Goal: Task Accomplishment & Management: Use online tool/utility

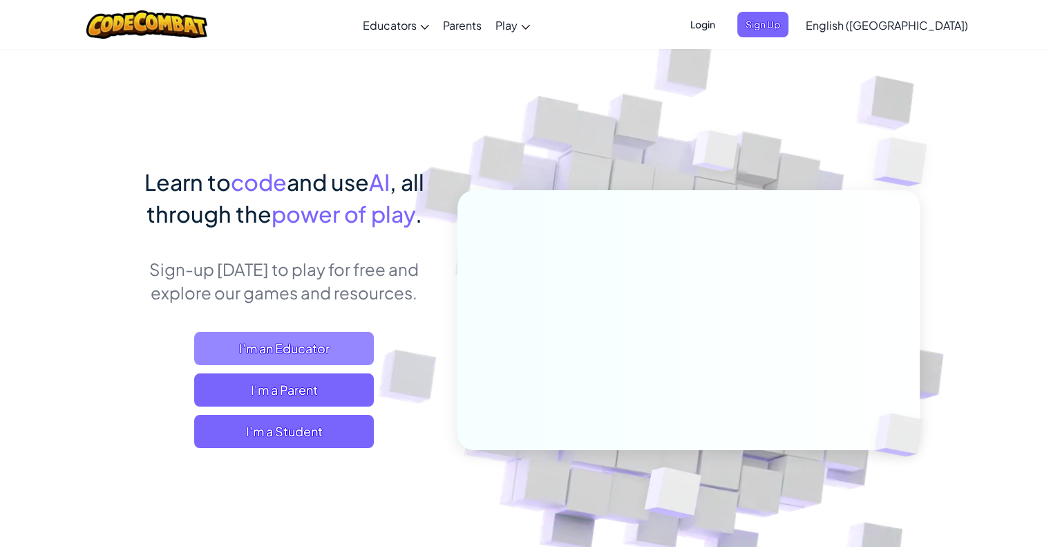
click at [343, 345] on span "I'm an Educator" at bounding box center [284, 348] width 180 height 33
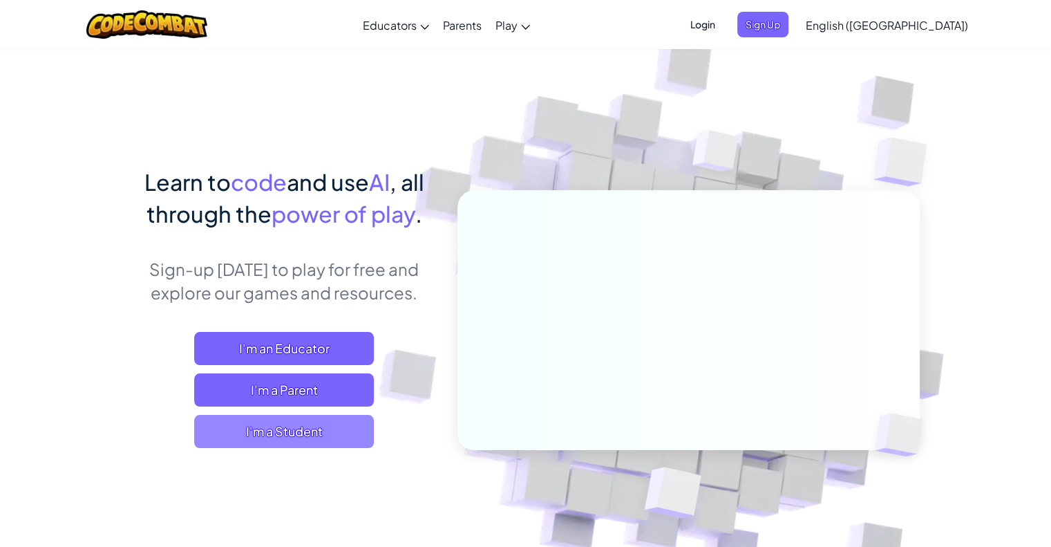
click at [330, 429] on span "I'm a Student" at bounding box center [284, 431] width 180 height 33
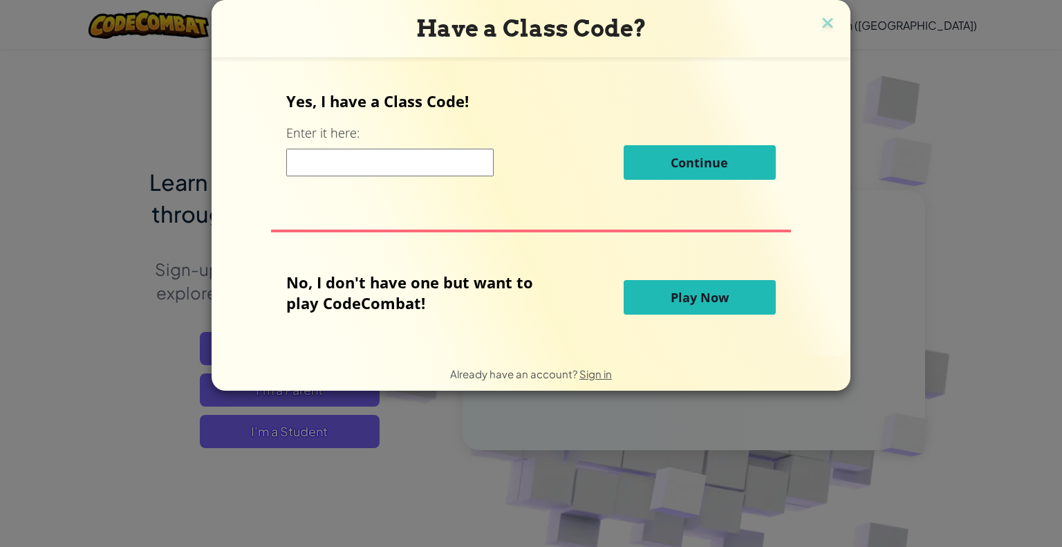
click at [386, 162] on input at bounding box center [389, 163] width 207 height 28
type input "PinJobZap"
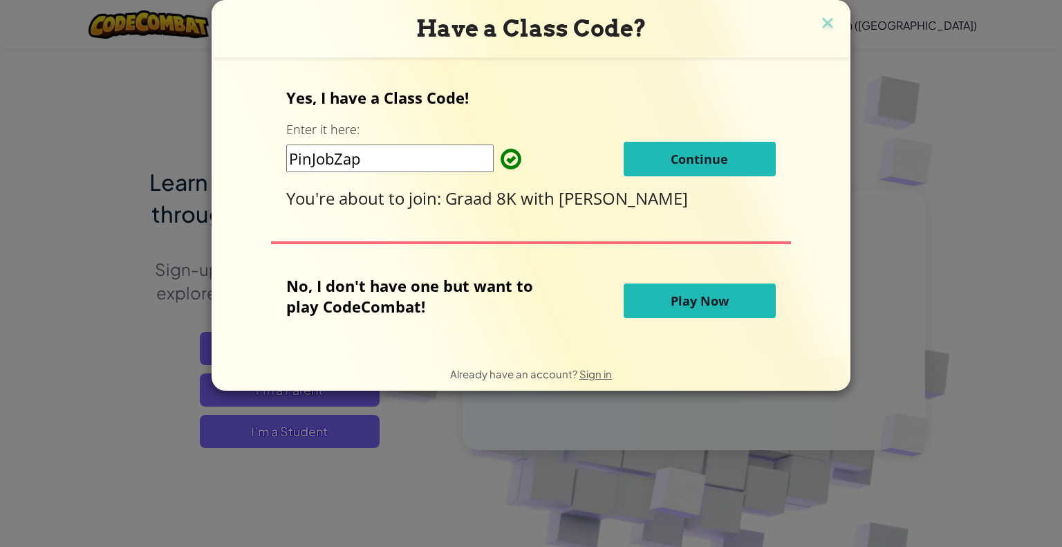
click at [690, 292] on span "Play Now" at bounding box center [699, 300] width 58 height 17
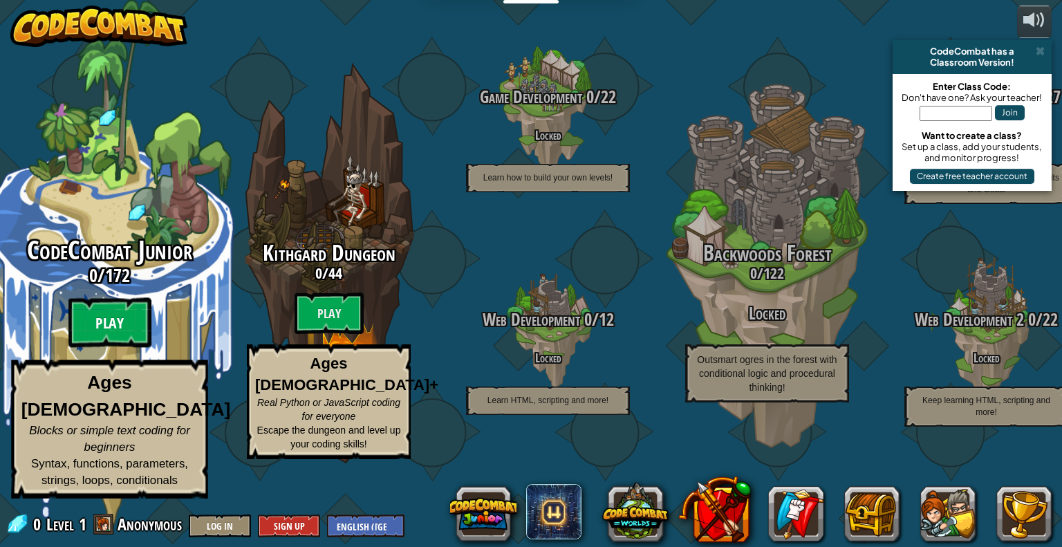
click at [123, 345] on btn "Play" at bounding box center [109, 323] width 83 height 50
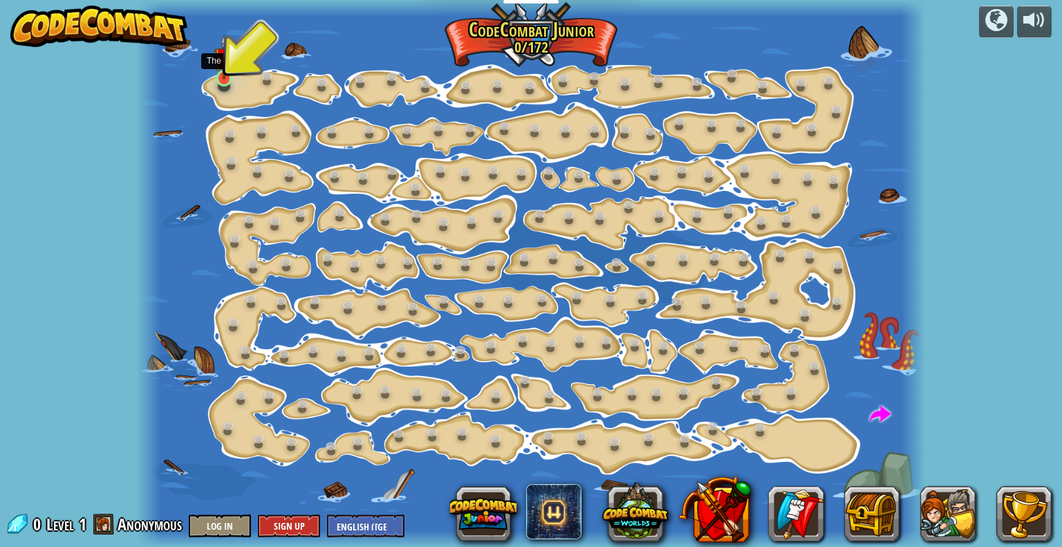
click at [223, 79] on div at bounding box center [224, 78] width 16 height 17
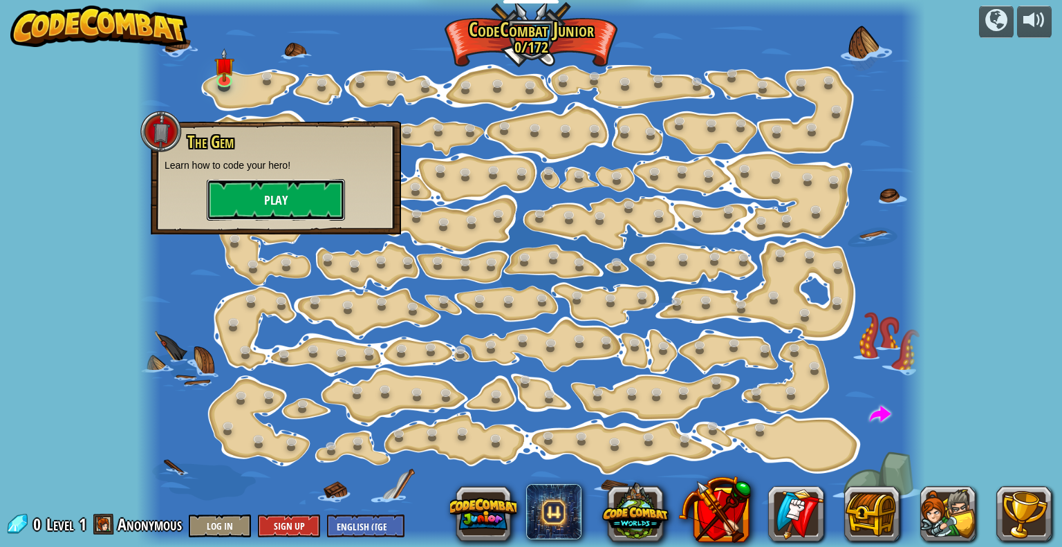
click at [265, 193] on button "Play" at bounding box center [276, 199] width 138 height 41
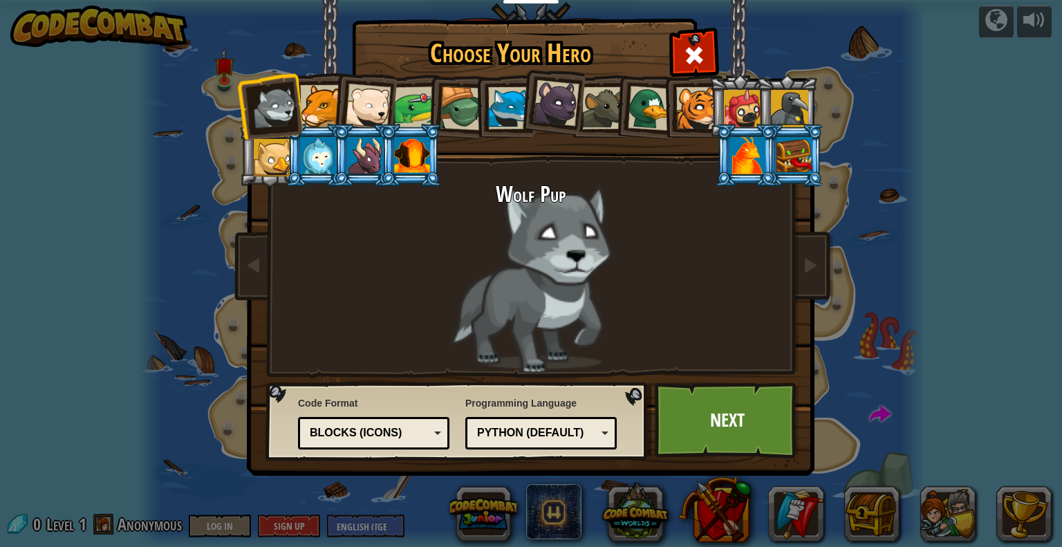
click at [785, 141] on div at bounding box center [794, 155] width 36 height 37
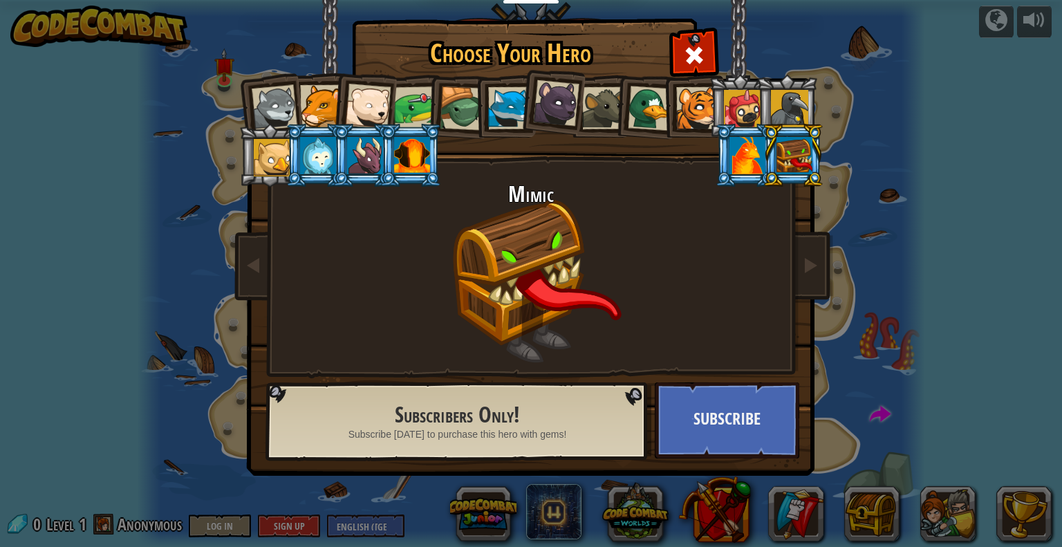
click at [418, 154] on div at bounding box center [412, 155] width 36 height 37
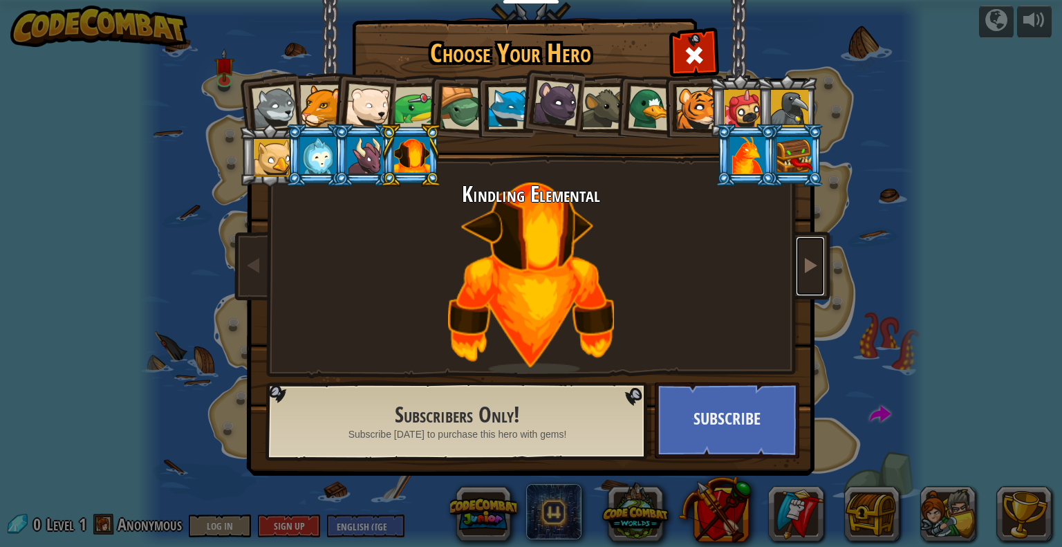
click at [810, 262] on span at bounding box center [810, 264] width 17 height 17
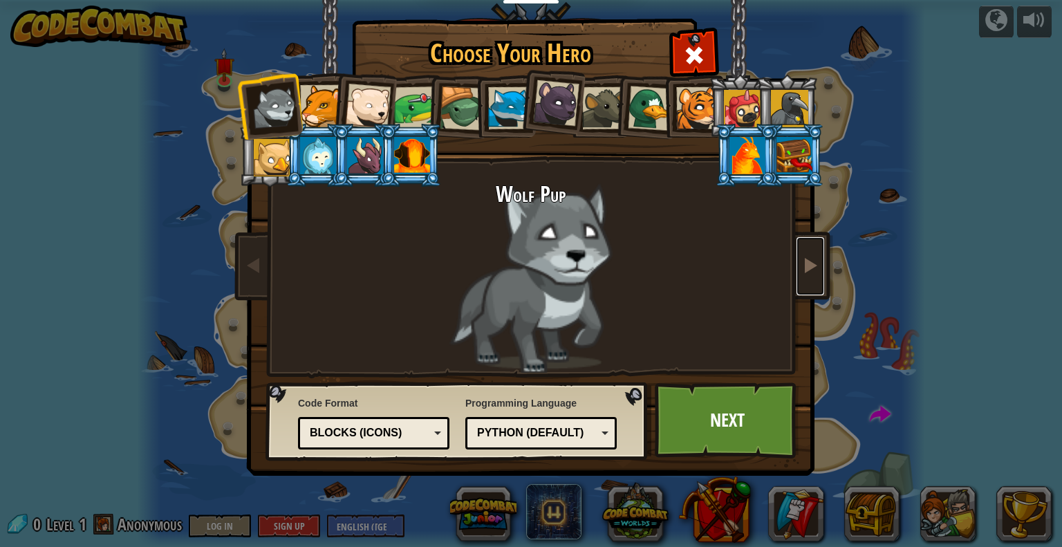
click at [810, 262] on span at bounding box center [810, 264] width 17 height 17
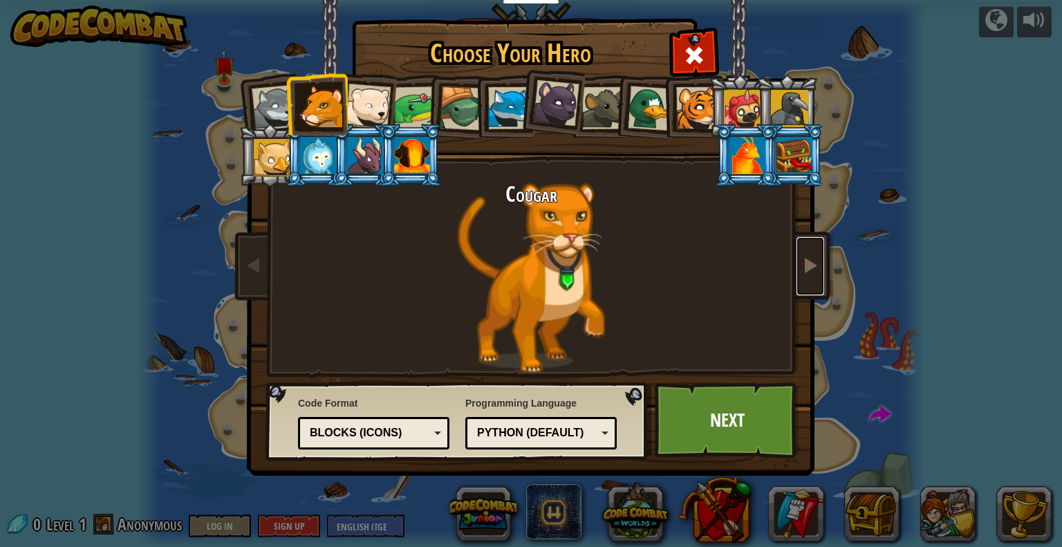
click at [810, 262] on span at bounding box center [810, 264] width 17 height 17
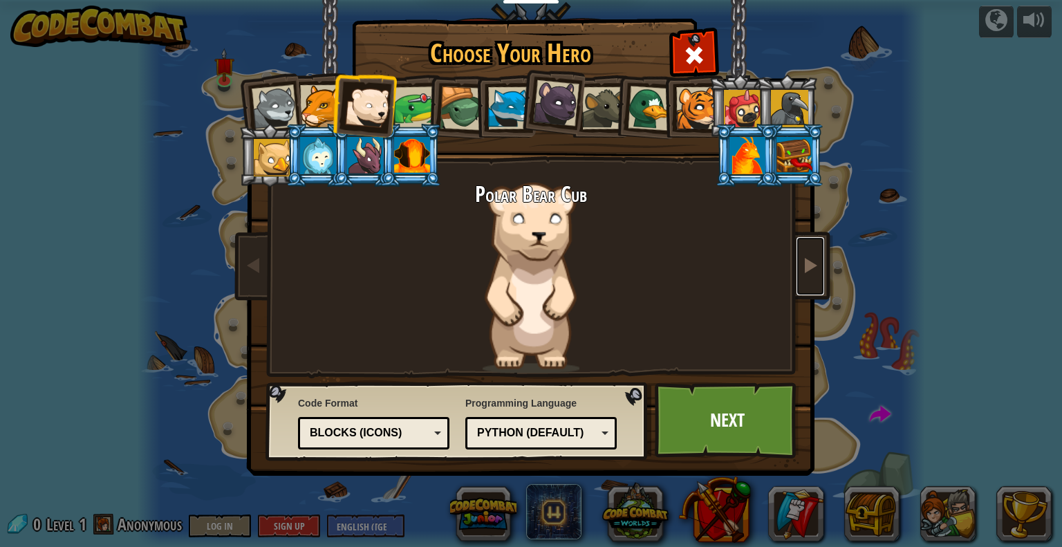
click at [810, 262] on span at bounding box center [810, 264] width 17 height 17
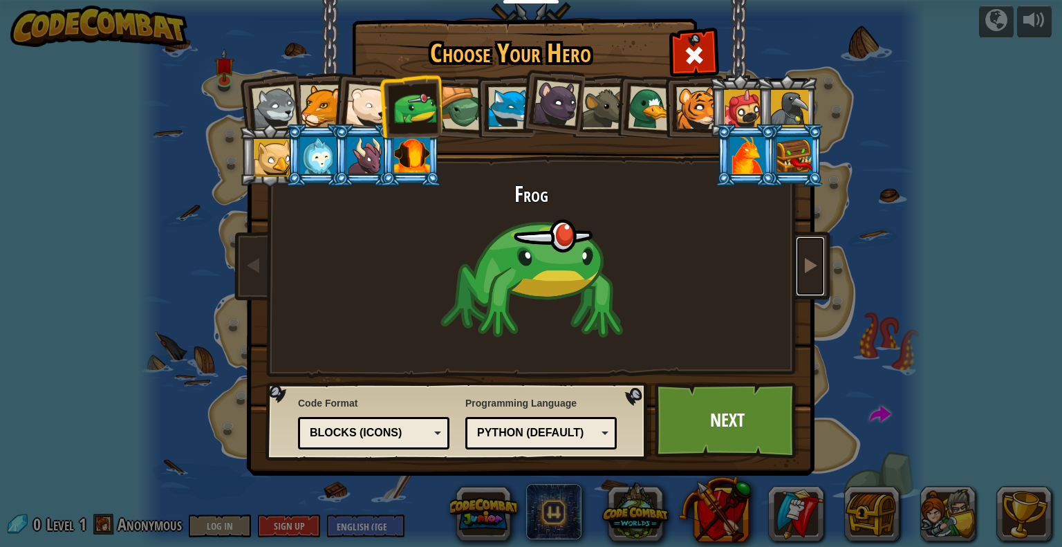
click at [810, 262] on span at bounding box center [810, 264] width 17 height 17
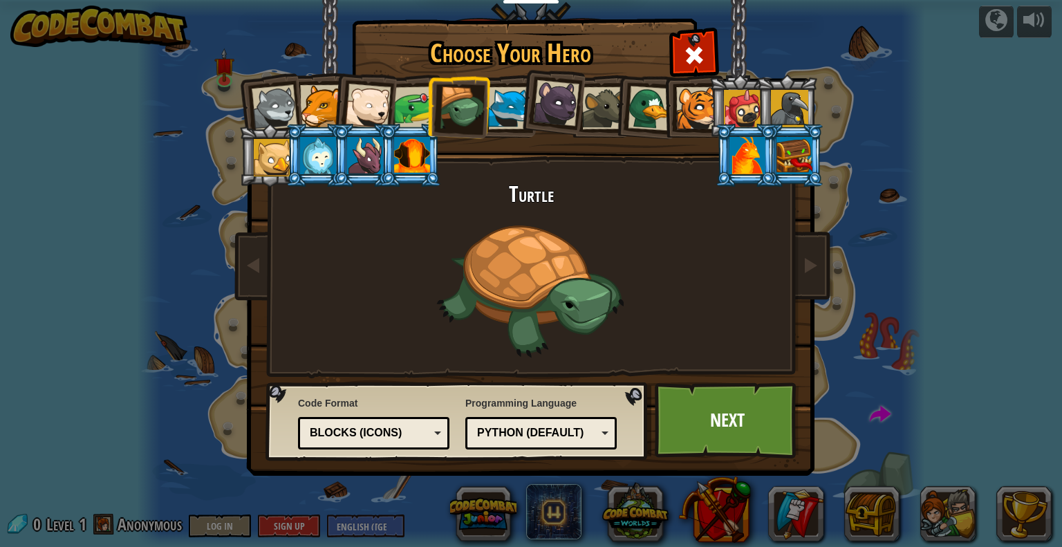
click at [568, 97] on div at bounding box center [556, 103] width 46 height 46
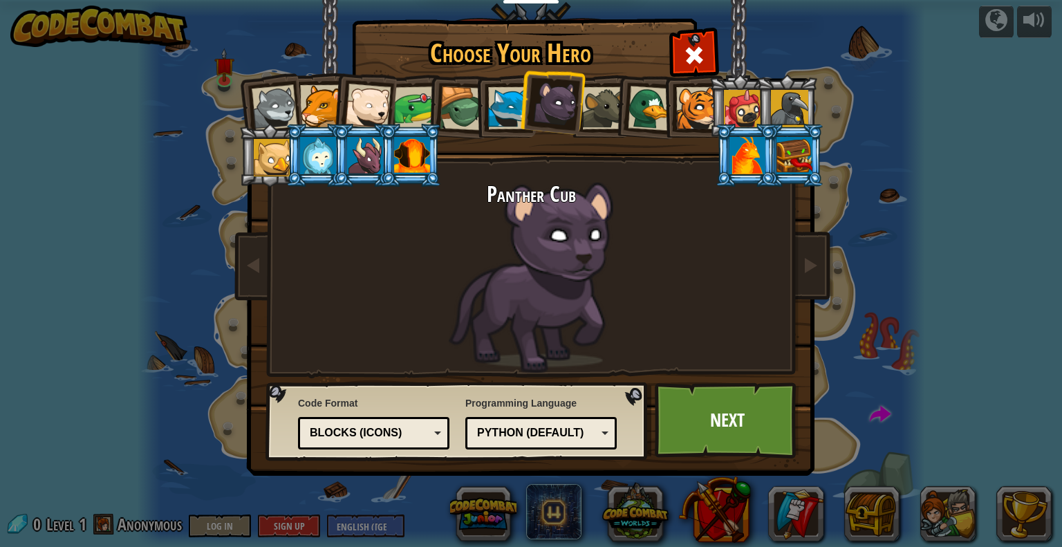
click at [655, 100] on div at bounding box center [650, 108] width 45 height 45
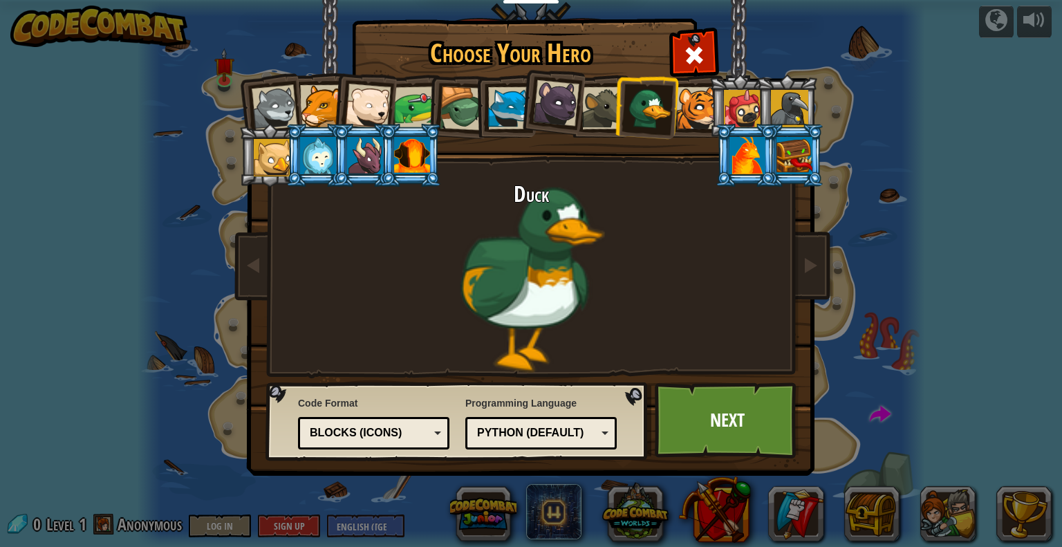
click at [689, 104] on div at bounding box center [697, 108] width 42 height 42
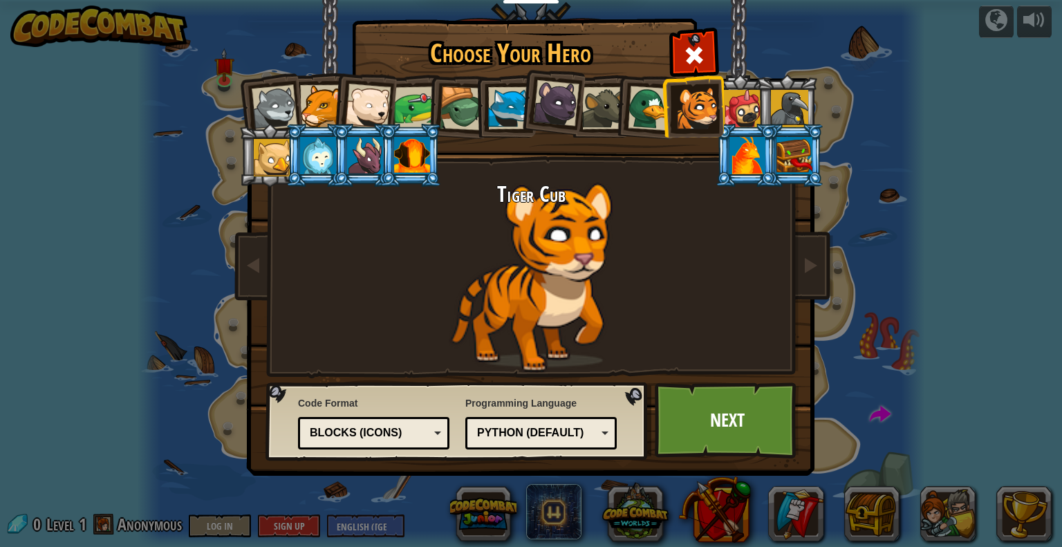
click at [733, 100] on div at bounding box center [742, 108] width 37 height 37
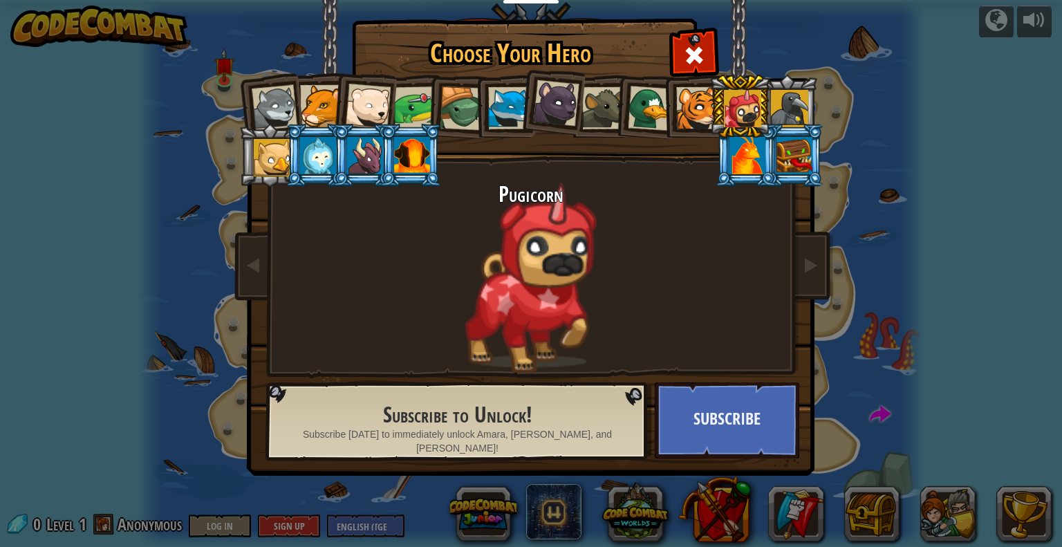
click at [755, 99] on div at bounding box center [742, 108] width 37 height 37
click at [265, 134] on li at bounding box center [269, 155] width 62 height 63
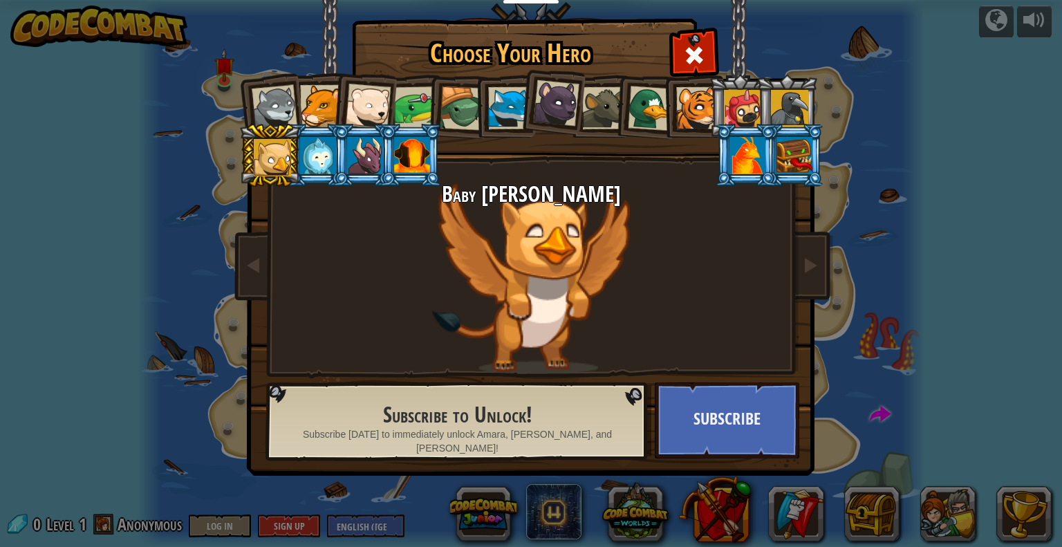
click at [372, 102] on div at bounding box center [368, 107] width 46 height 46
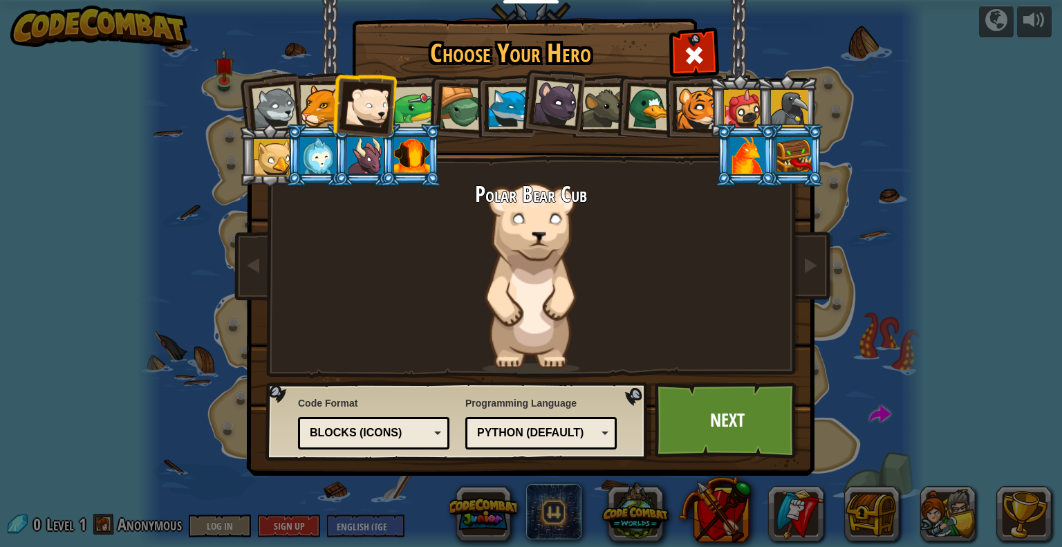
click at [423, 104] on div at bounding box center [415, 107] width 43 height 43
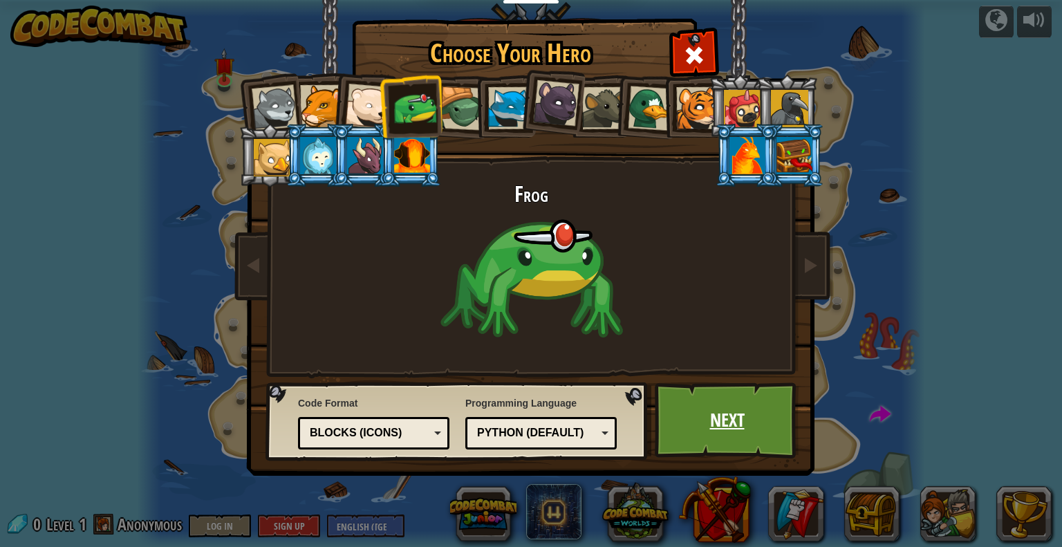
click at [730, 424] on link "Next" at bounding box center [726, 420] width 144 height 76
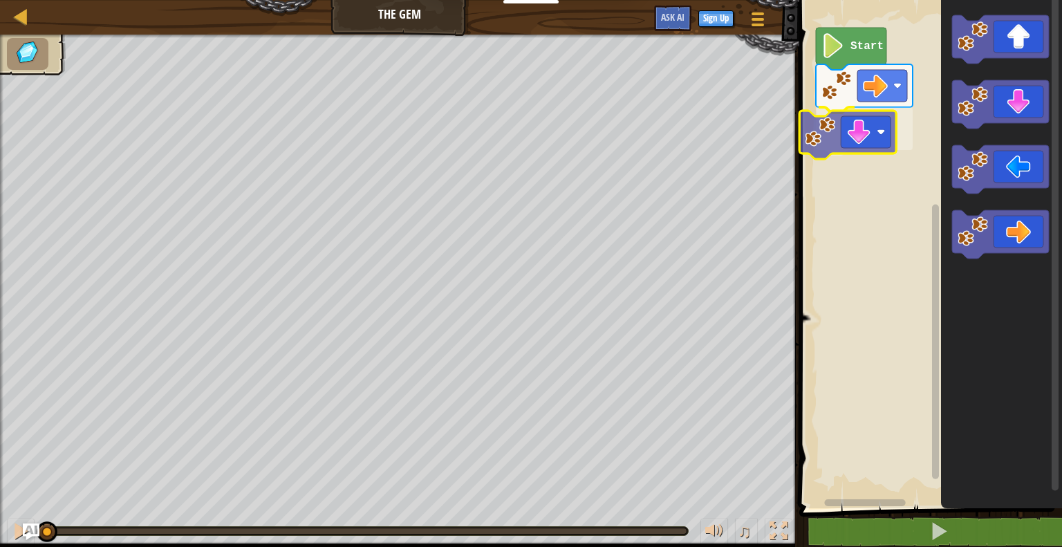
click at [872, 130] on div "Start" at bounding box center [928, 250] width 267 height 515
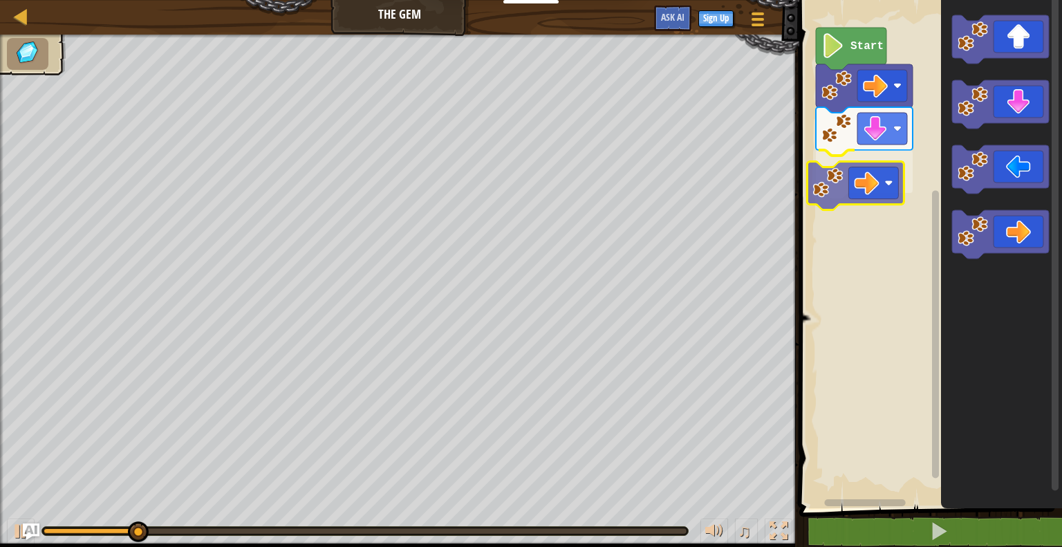
click at [859, 166] on div "Start" at bounding box center [928, 250] width 267 height 515
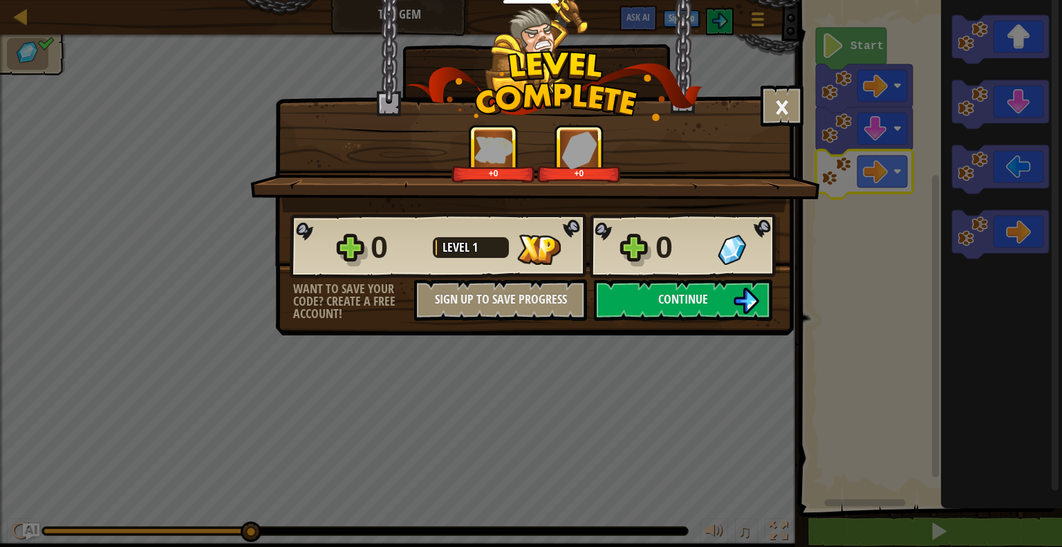
click at [711, 270] on div "0 Level 1 0" at bounding box center [535, 246] width 490 height 66
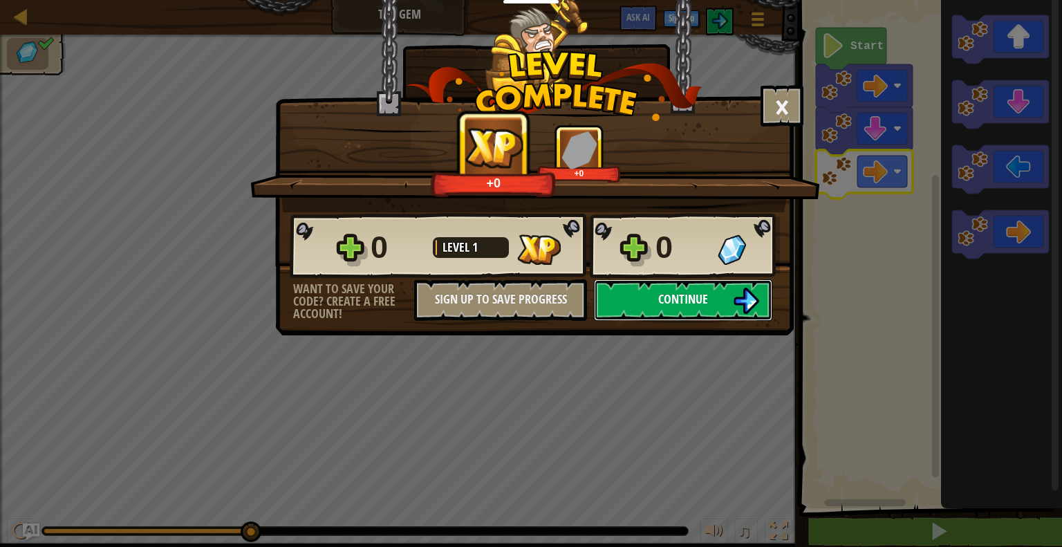
click at [702, 292] on span "Continue" at bounding box center [683, 298] width 50 height 17
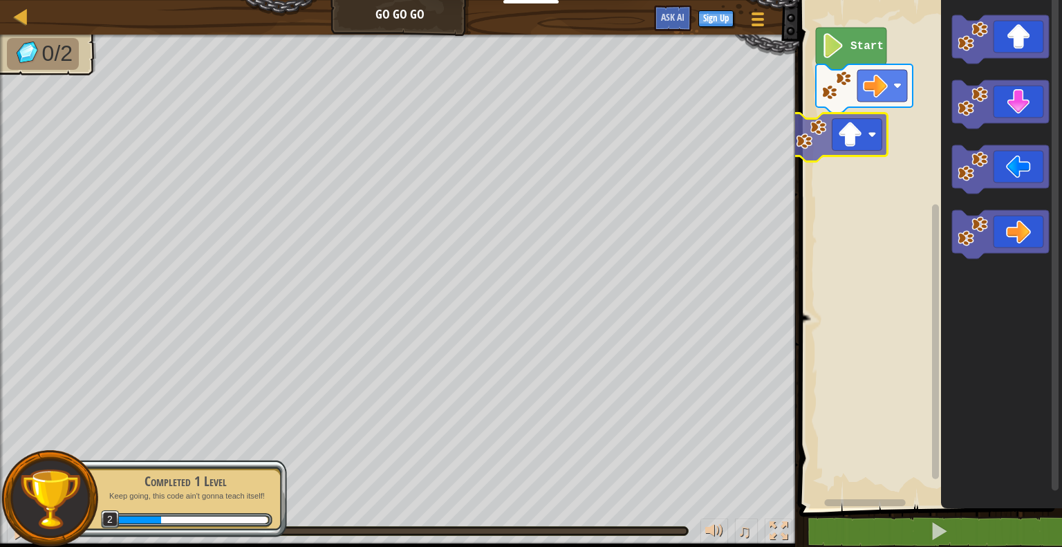
click at [857, 151] on div "Start" at bounding box center [928, 250] width 267 height 515
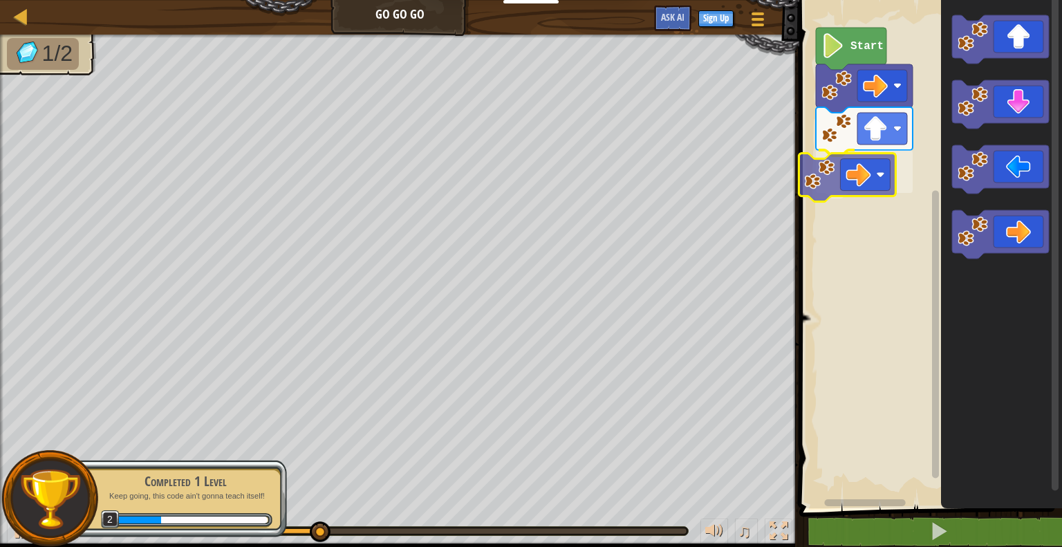
click at [865, 165] on div "Start" at bounding box center [928, 250] width 267 height 515
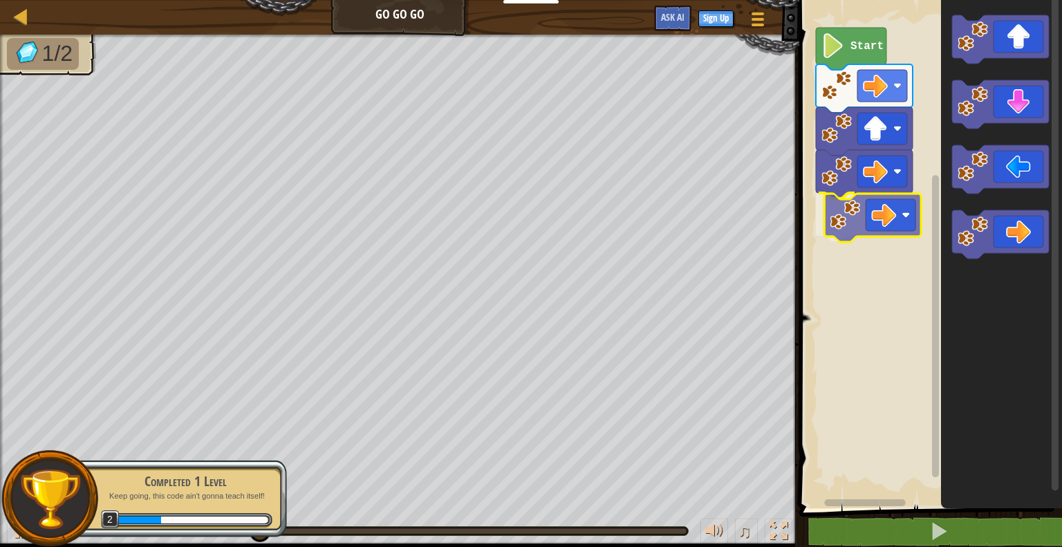
click at [850, 211] on div "Start" at bounding box center [928, 250] width 267 height 515
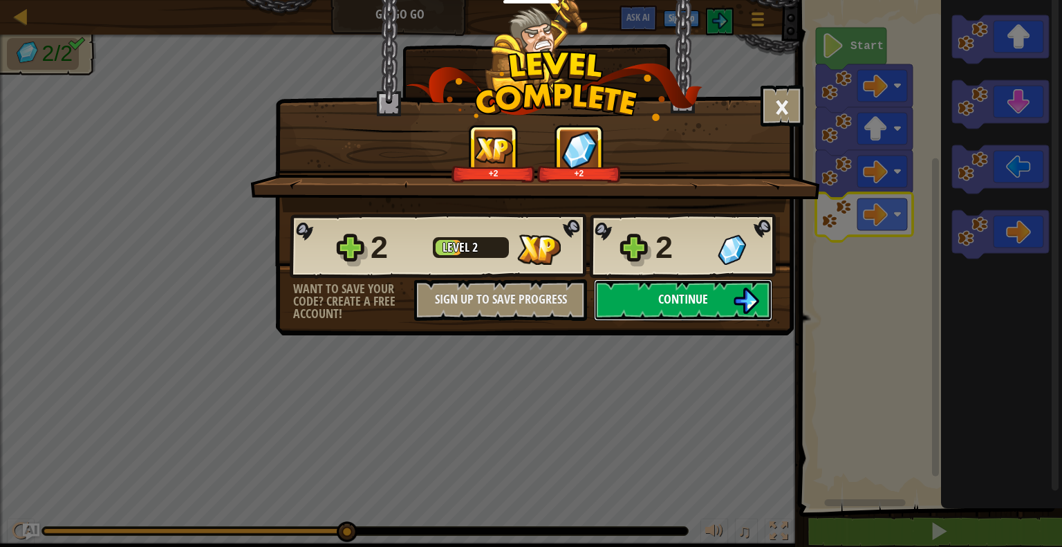
click at [734, 294] on img at bounding box center [746, 300] width 26 height 26
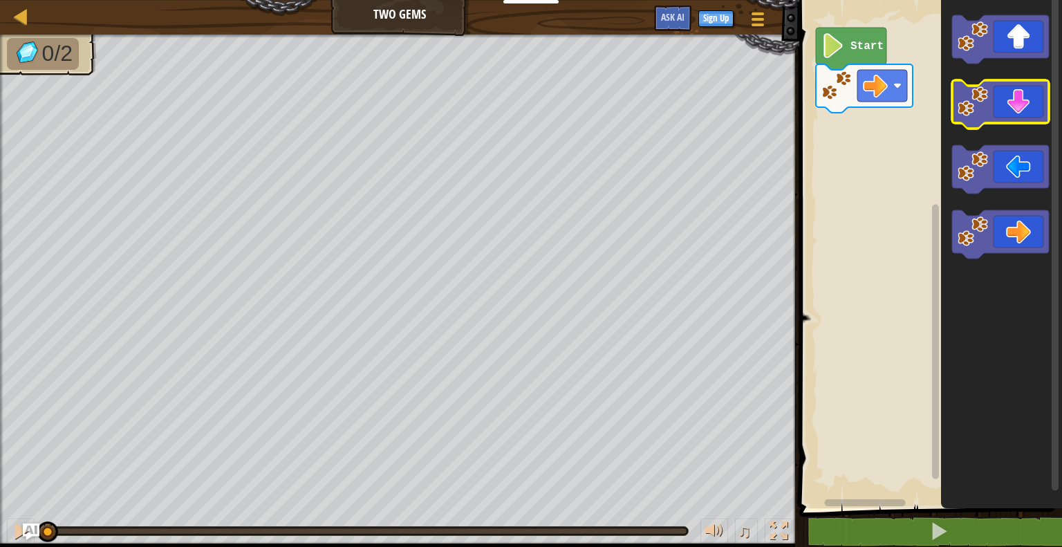
click at [983, 111] on image "Blockly Workspace" at bounding box center [972, 101] width 30 height 30
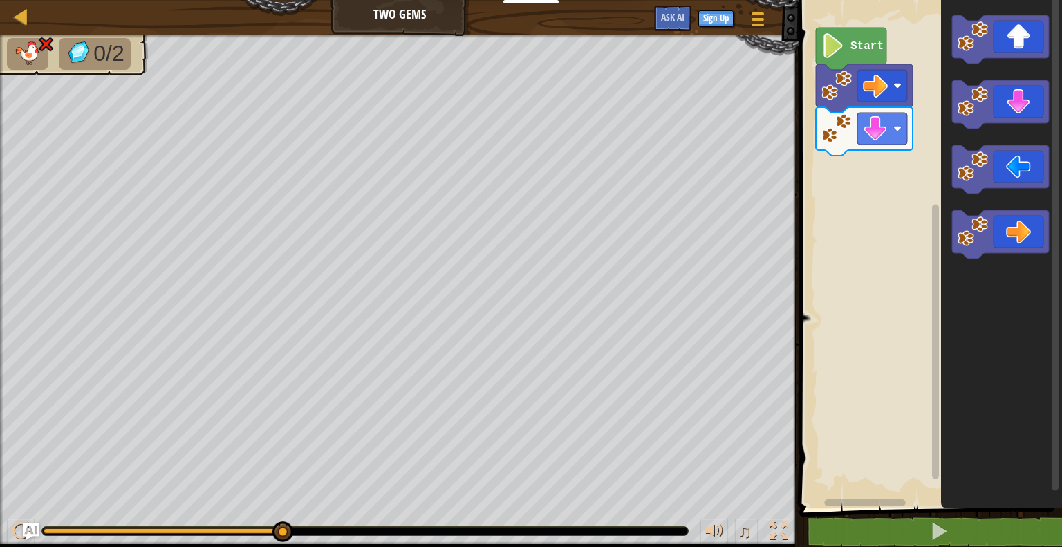
click at [846, 52] on icon "Blockly Workspace" at bounding box center [850, 49] width 70 height 42
click at [1015, 39] on icon "Blockly Workspace" at bounding box center [1000, 39] width 97 height 48
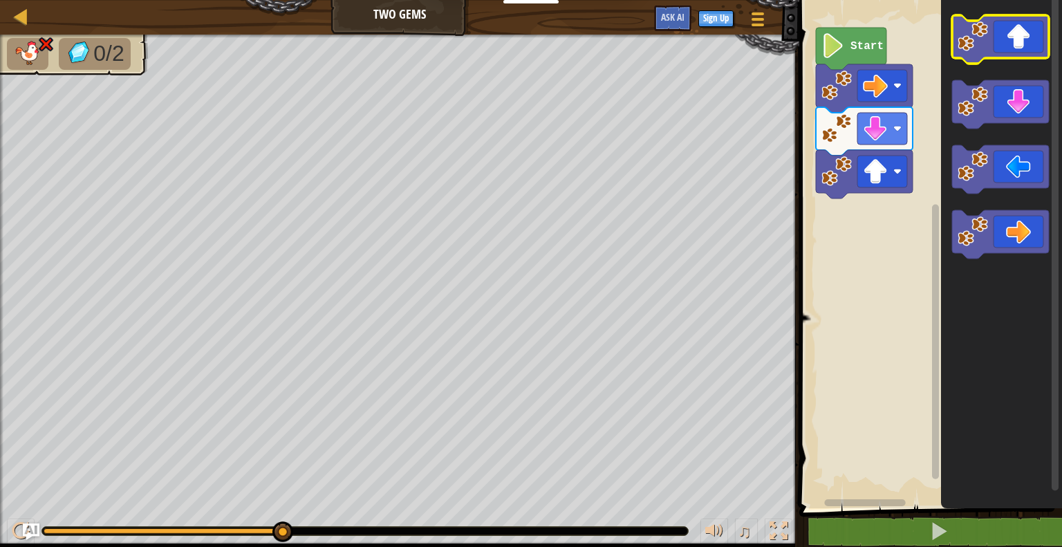
click at [1015, 44] on icon "Blockly Workspace" at bounding box center [1000, 39] width 97 height 48
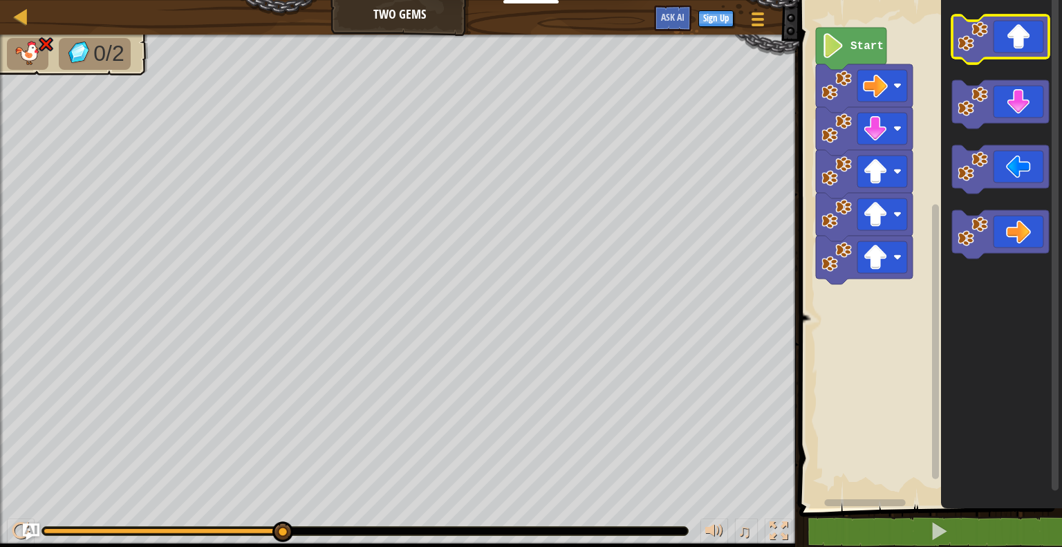
click at [1015, 44] on icon "Blockly Workspace" at bounding box center [1000, 39] width 97 height 48
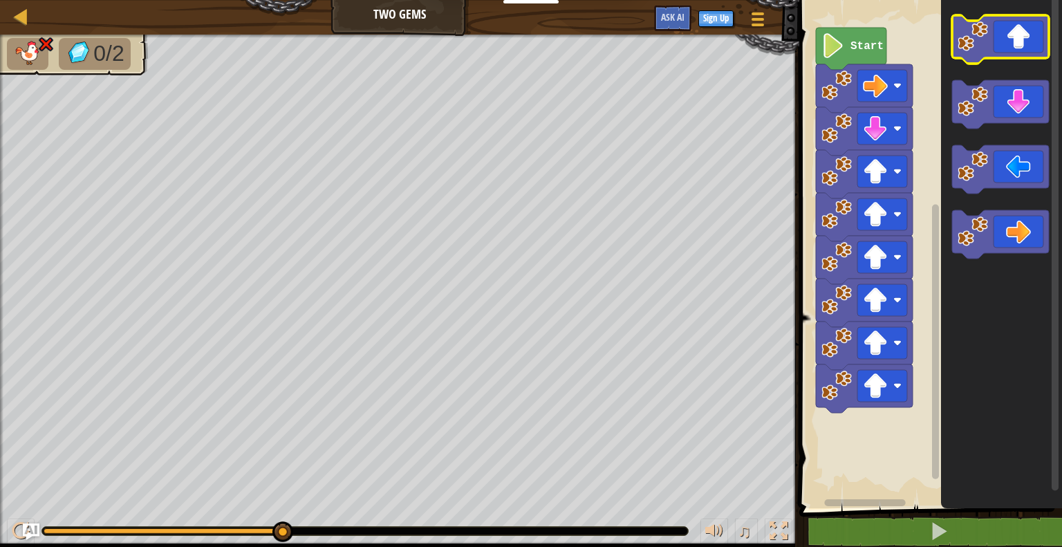
click at [1015, 44] on icon "Blockly Workspace" at bounding box center [1000, 39] width 97 height 48
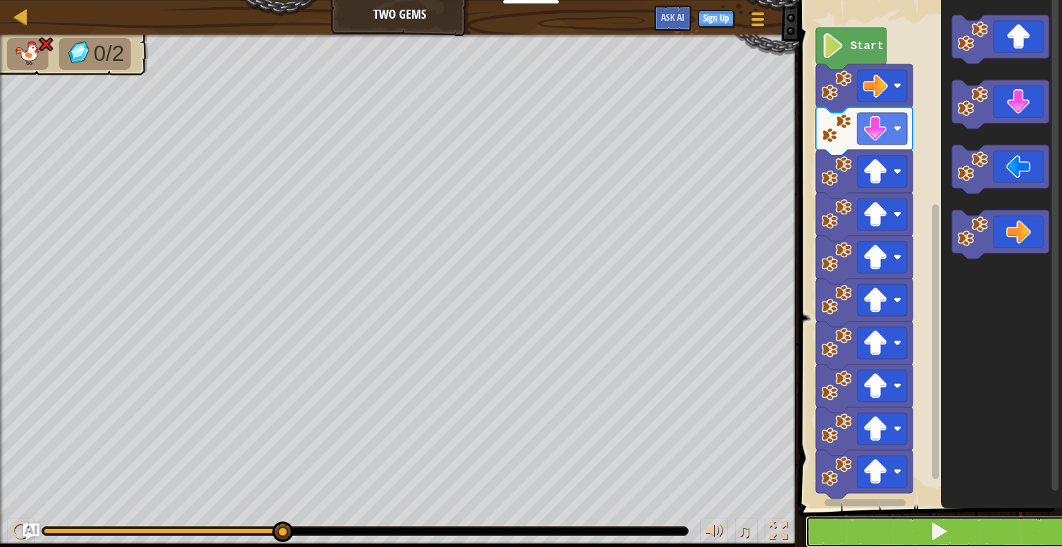
click at [978, 529] on button at bounding box center [938, 532] width 267 height 32
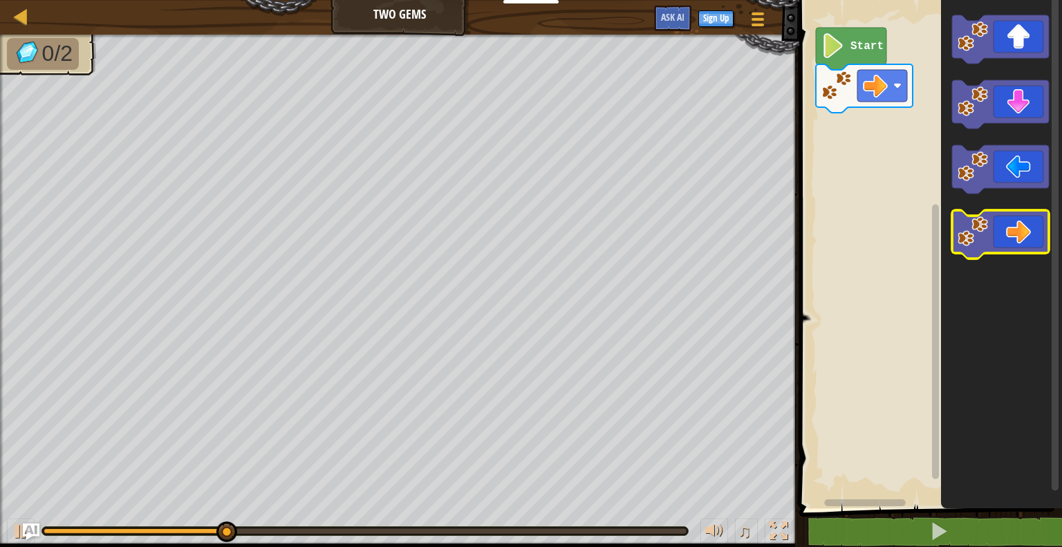
click at [1039, 240] on icon "Blockly Workspace" at bounding box center [1000, 234] width 97 height 48
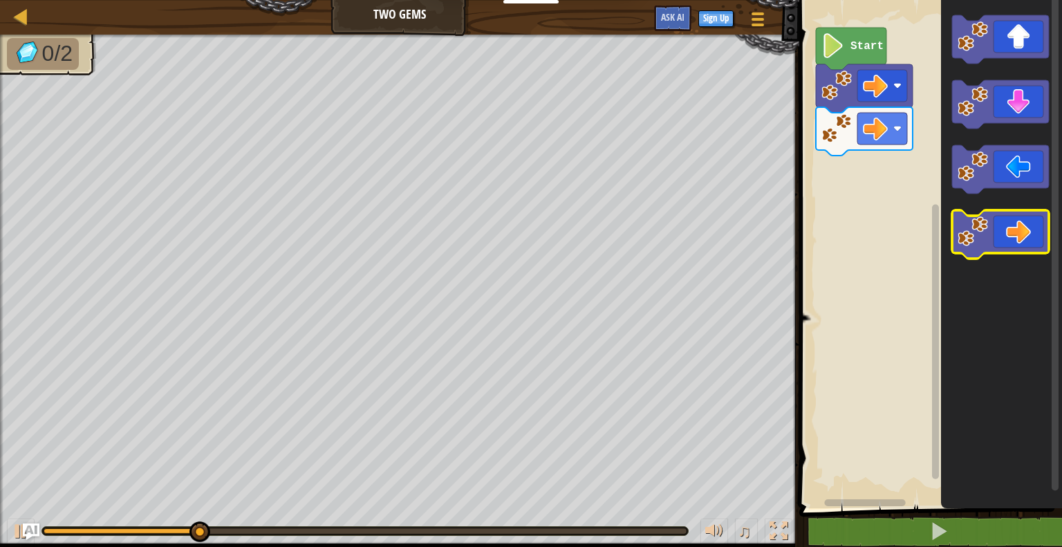
click at [1039, 240] on icon "Blockly Workspace" at bounding box center [1000, 234] width 97 height 48
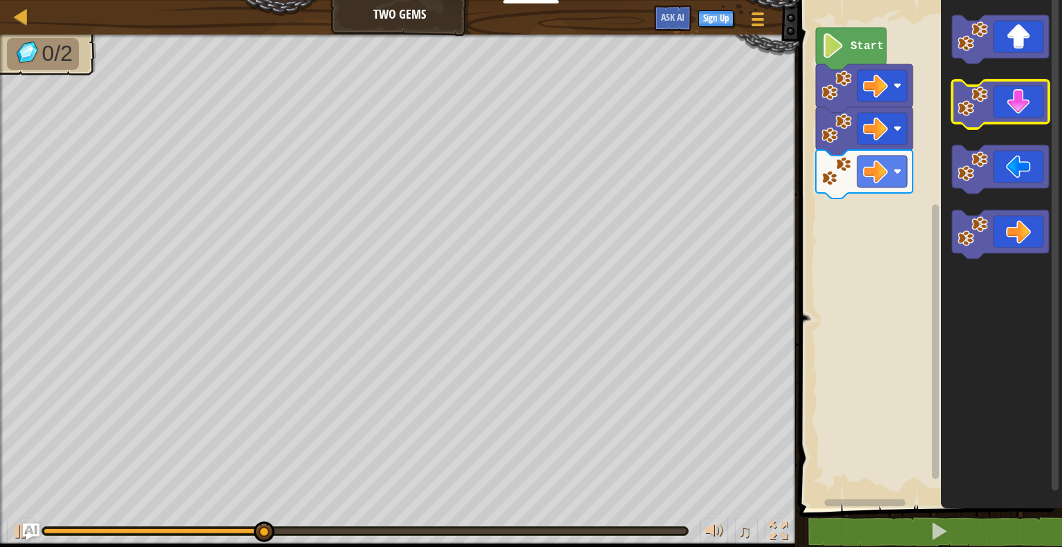
click at [1037, 108] on icon "Blockly Workspace" at bounding box center [1000, 104] width 97 height 48
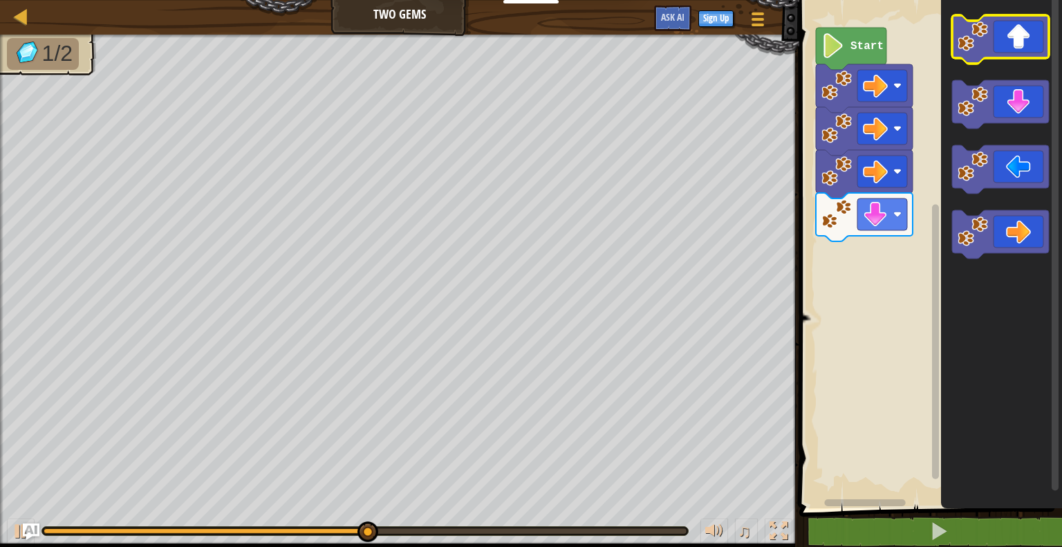
click at [1037, 54] on icon "Blockly Workspace" at bounding box center [1000, 39] width 97 height 48
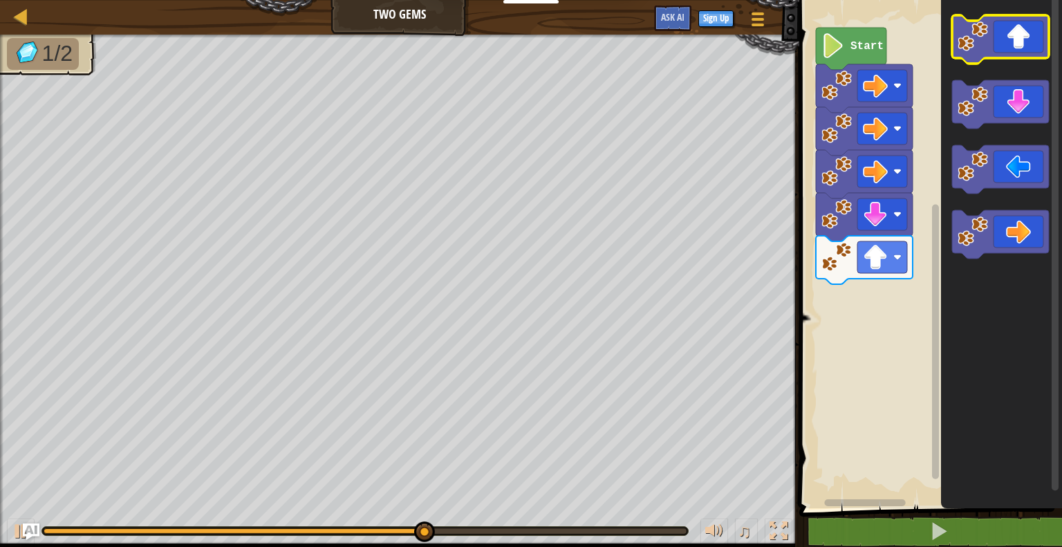
click at [1037, 54] on icon "Blockly Workspace" at bounding box center [1000, 39] width 97 height 48
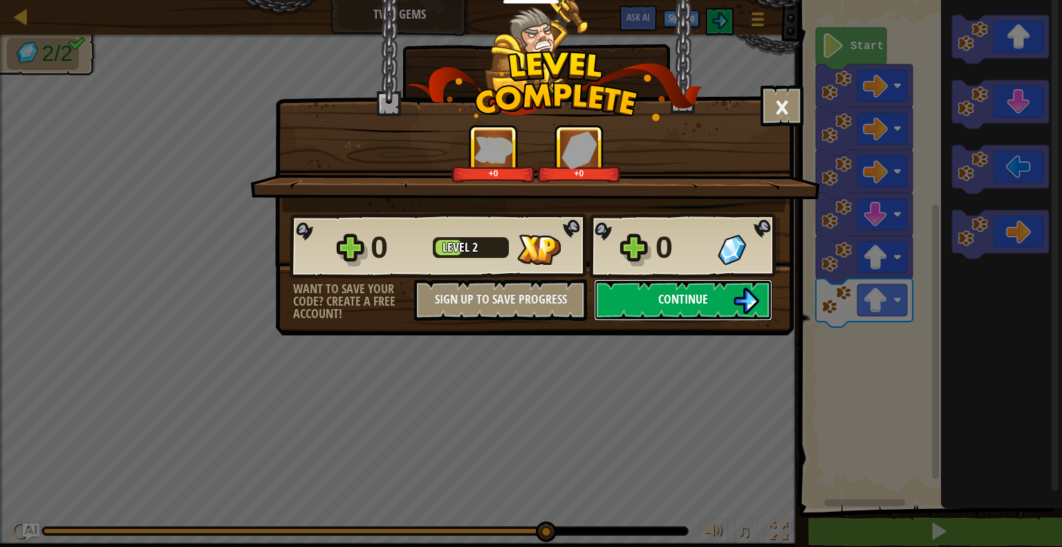
click at [727, 297] on button "Continue" at bounding box center [683, 299] width 178 height 41
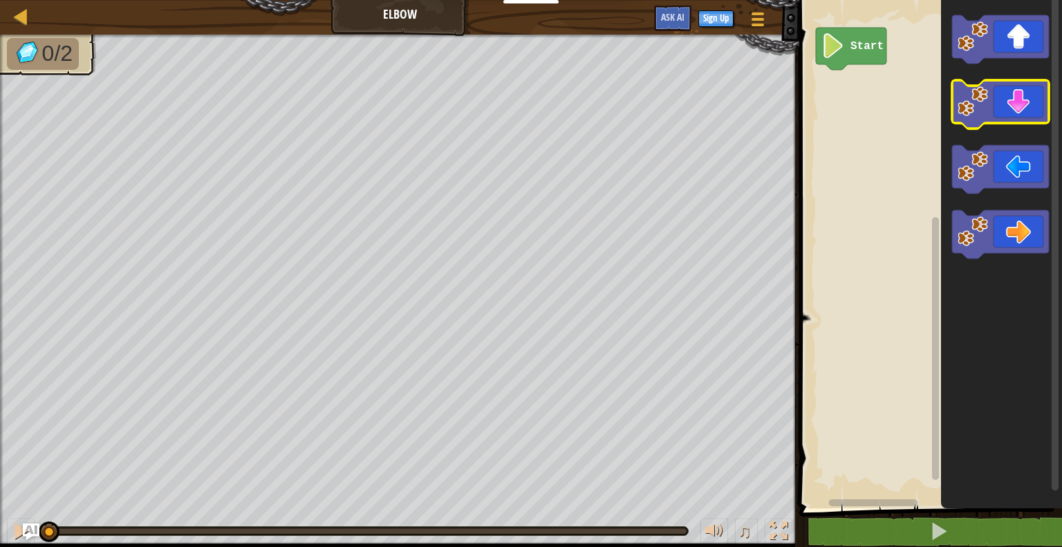
click at [982, 109] on image "Blockly Workspace" at bounding box center [972, 101] width 30 height 30
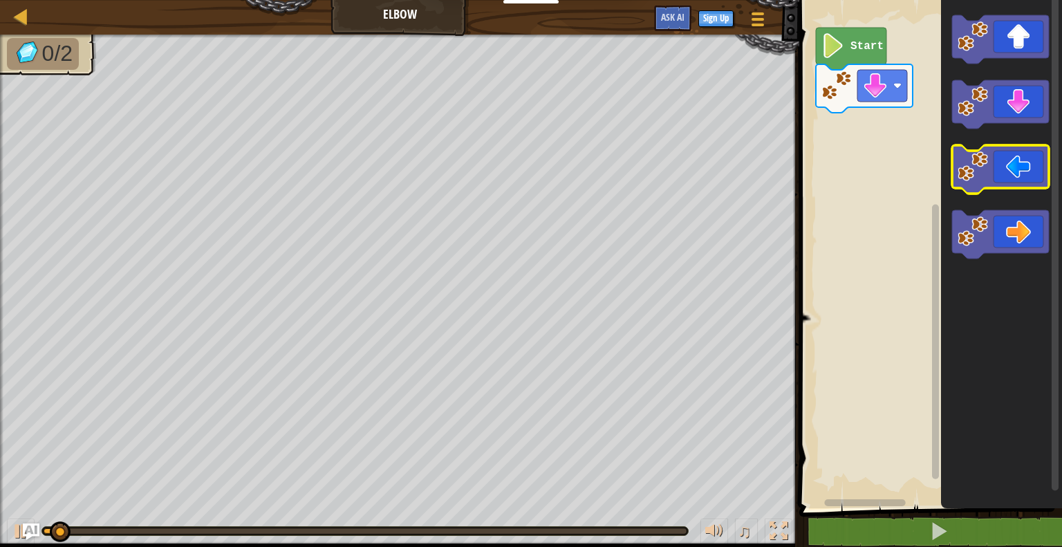
click at [1002, 158] on icon "Blockly Workspace" at bounding box center [1000, 169] width 97 height 48
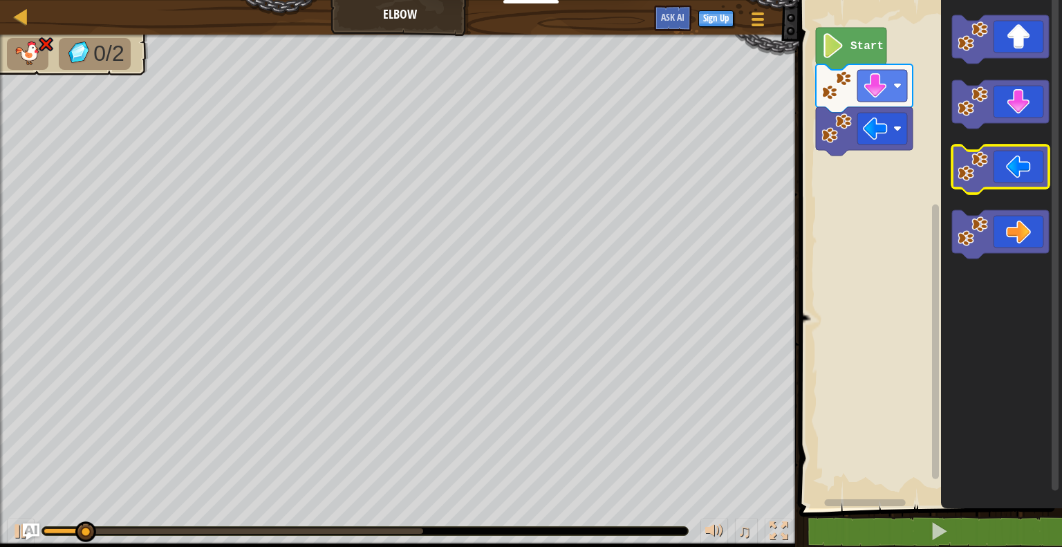
click at [1002, 158] on icon "Blockly Workspace" at bounding box center [1000, 169] width 97 height 48
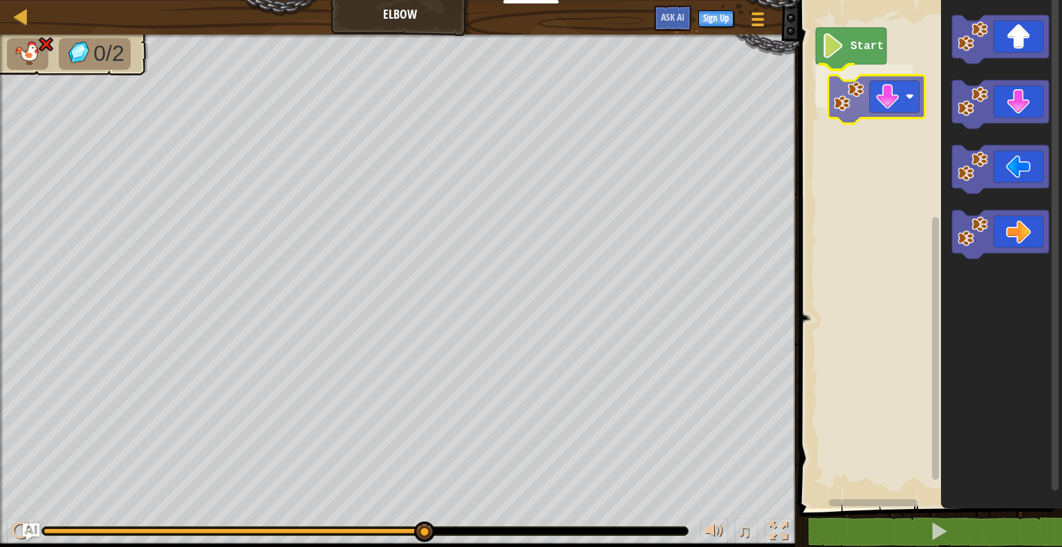
click at [885, 96] on div "Start" at bounding box center [928, 250] width 267 height 515
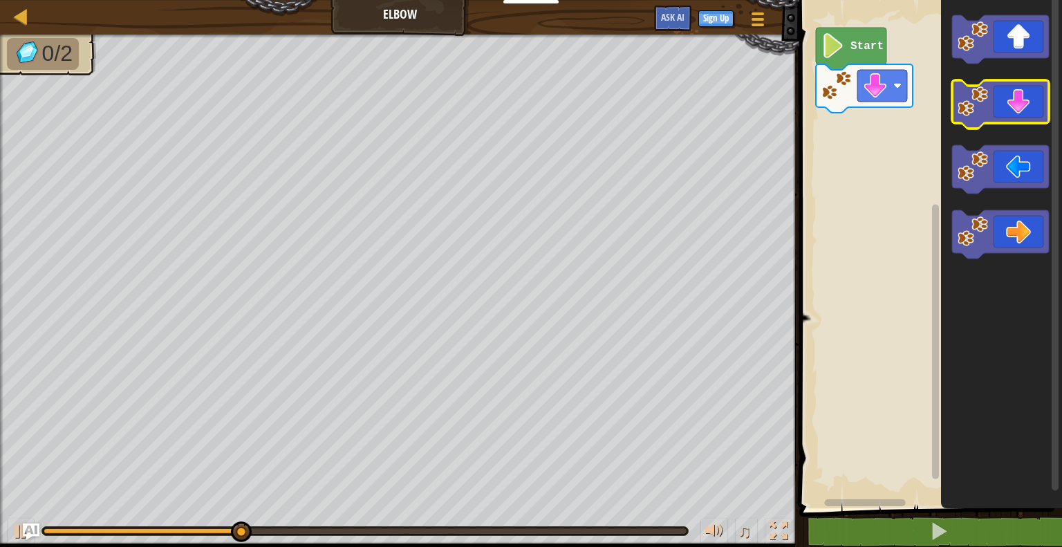
click at [1001, 107] on icon "Blockly Workspace" at bounding box center [1000, 104] width 97 height 48
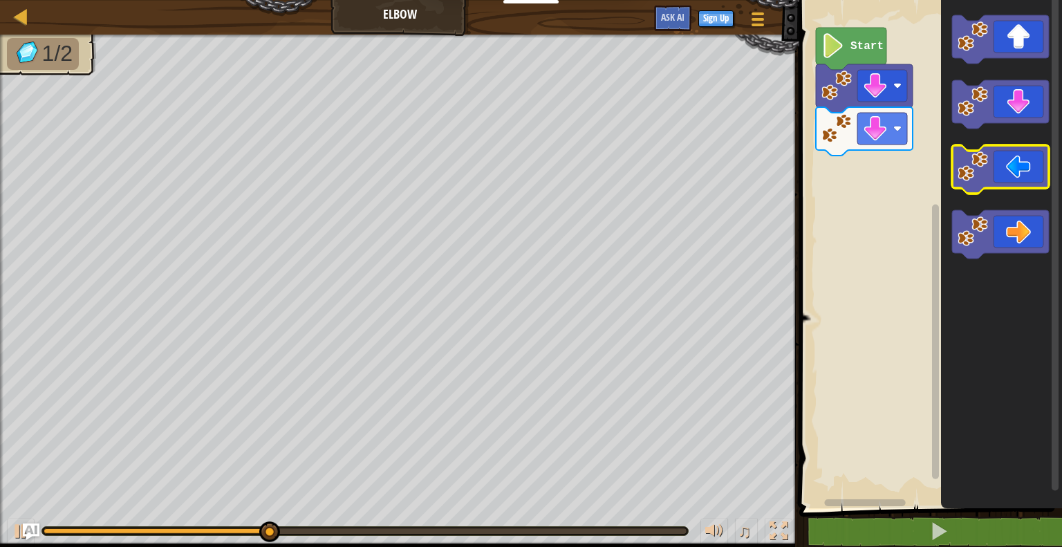
click at [1006, 152] on icon "Blockly Workspace" at bounding box center [1000, 169] width 97 height 48
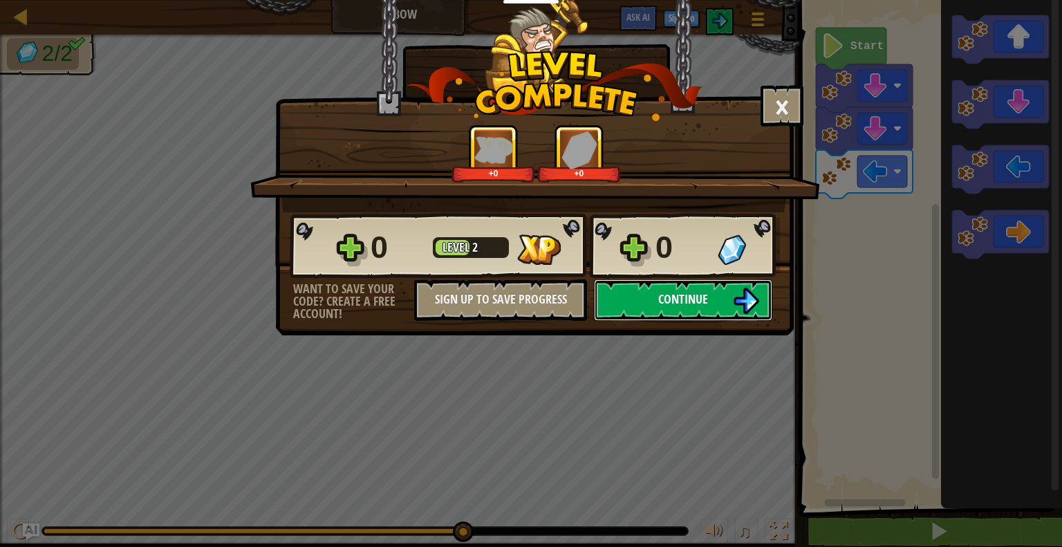
click at [659, 299] on span "Continue" at bounding box center [683, 298] width 50 height 17
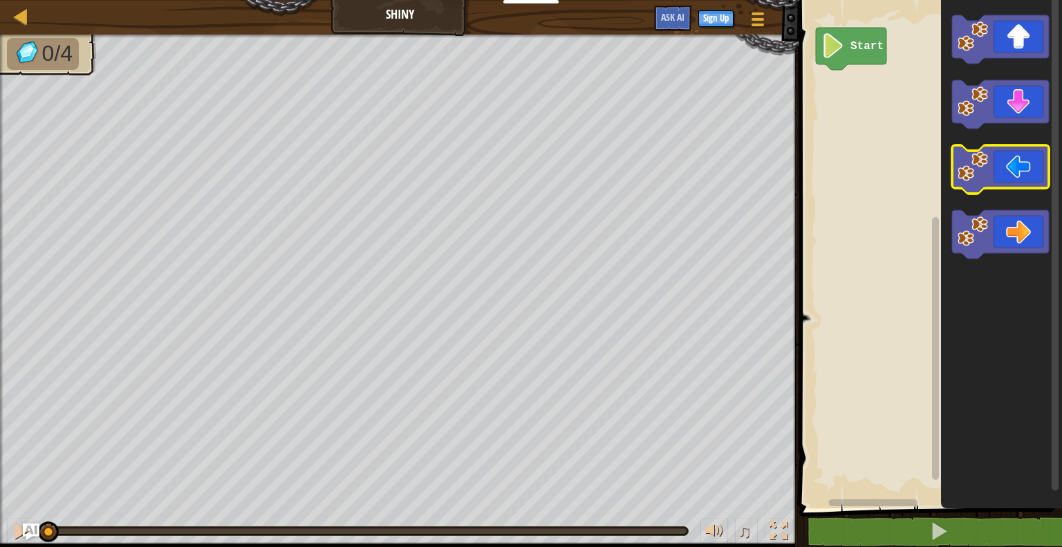
click at [996, 159] on icon "Blockly Workspace" at bounding box center [1000, 169] width 97 height 48
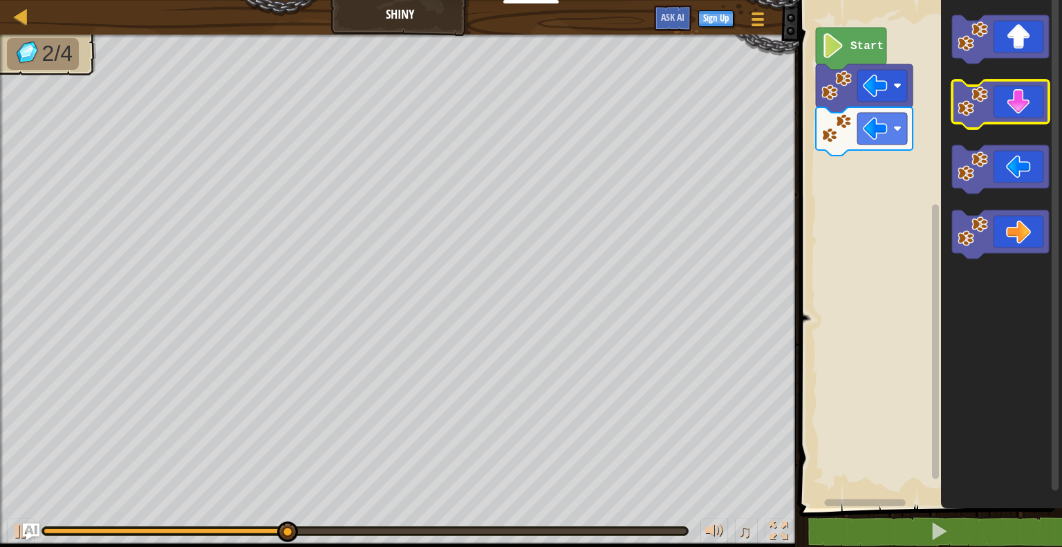
click at [990, 119] on icon "Blockly Workspace" at bounding box center [1000, 104] width 97 height 48
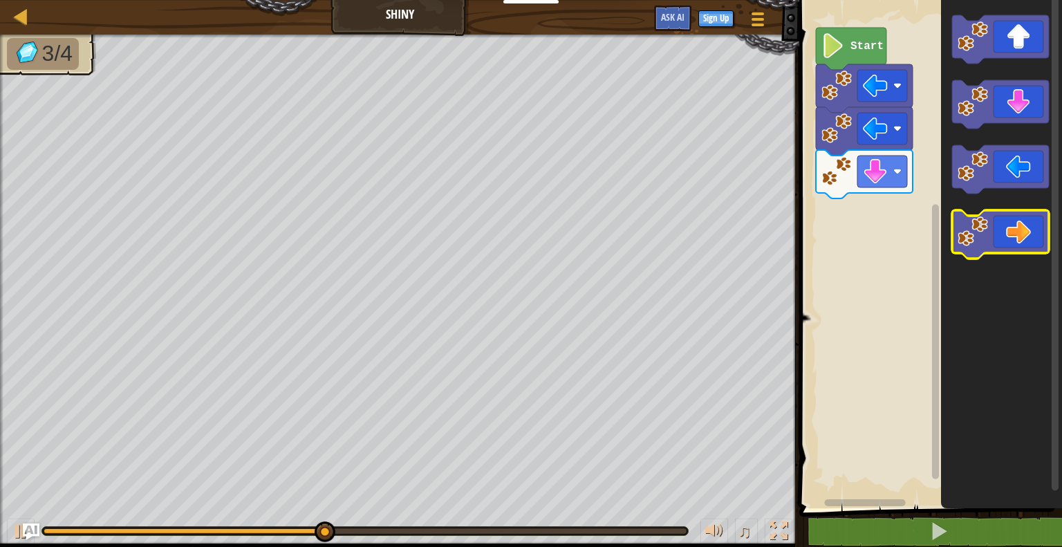
click at [993, 217] on icon "Blockly Workspace" at bounding box center [1000, 234] width 97 height 48
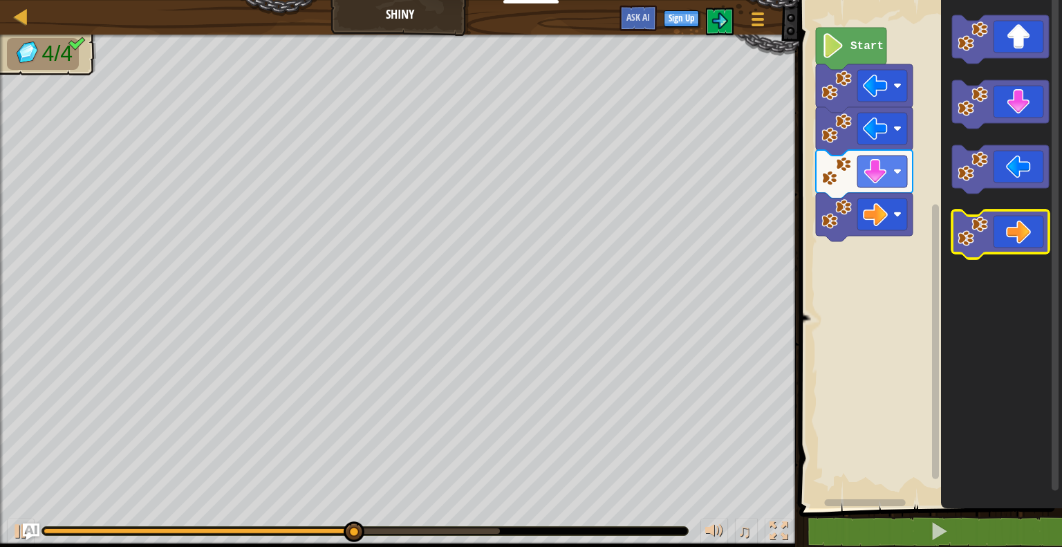
click at [993, 217] on icon "Blockly Workspace" at bounding box center [1000, 234] width 97 height 48
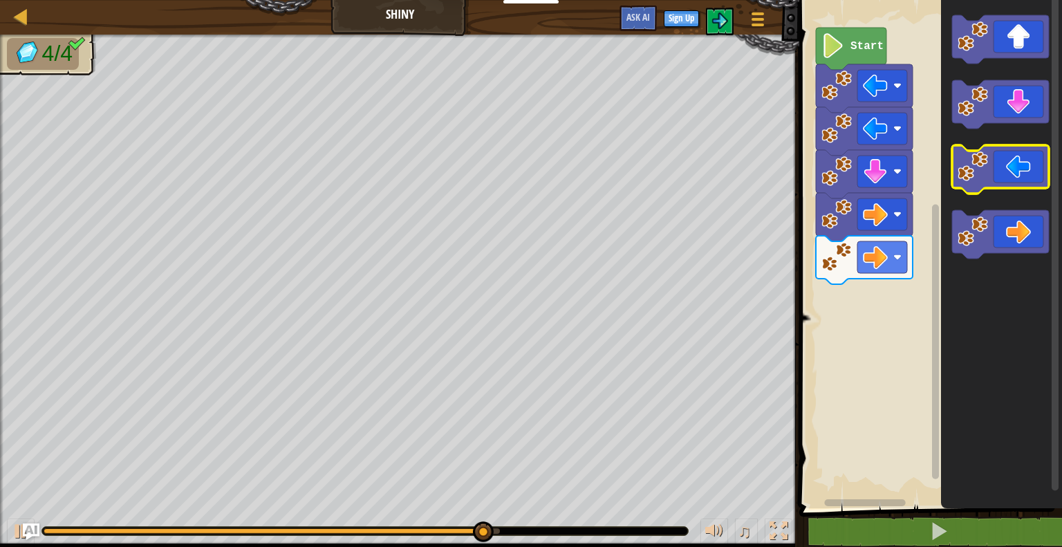
click at [1008, 0] on body "Educators Create Free Account School & District Solutions Teacher Toolkit Previ…" at bounding box center [531, 0] width 1062 height 0
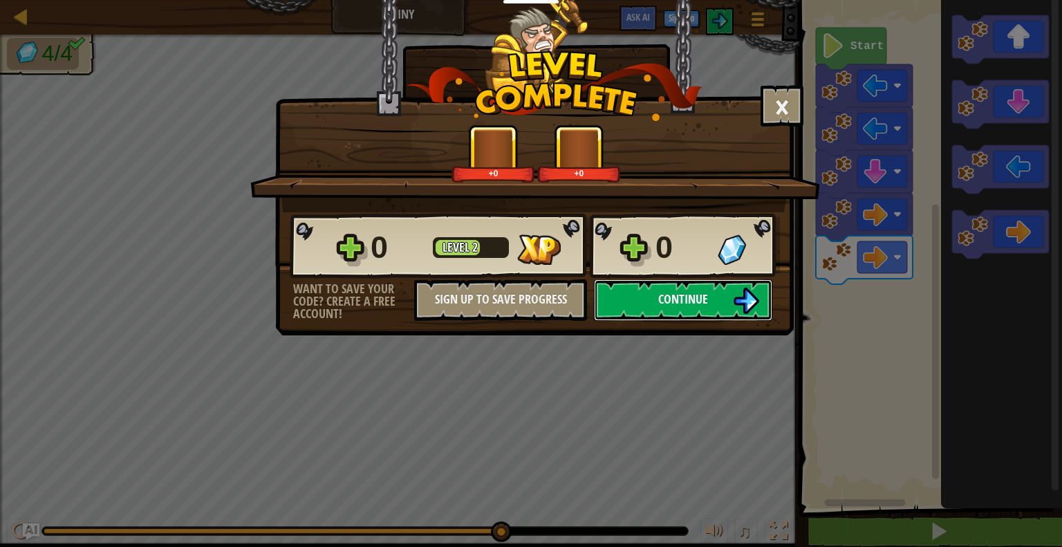
click at [703, 287] on button "Continue" at bounding box center [683, 299] width 178 height 41
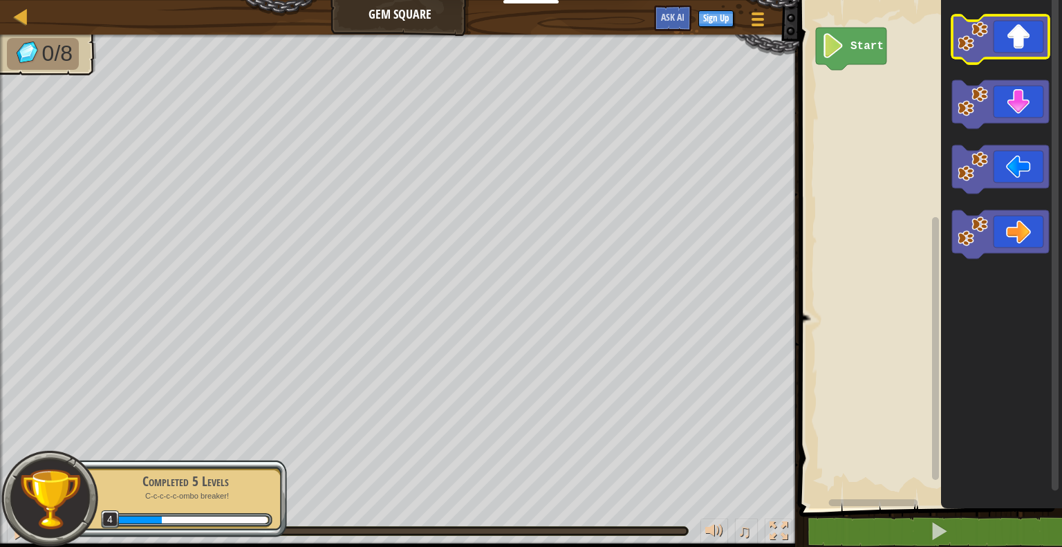
click at [991, 42] on icon "Blockly Workspace" at bounding box center [1000, 39] width 97 height 48
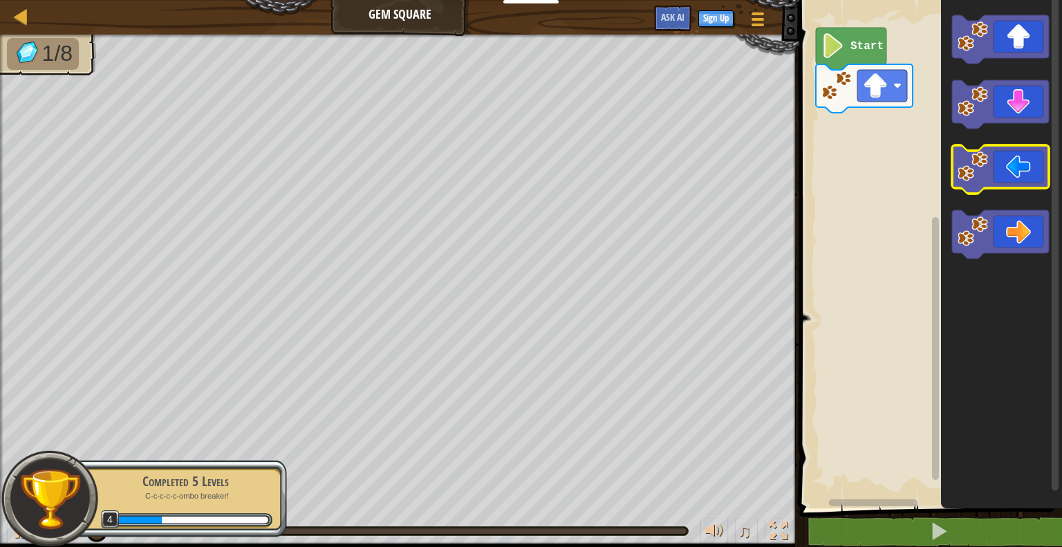
click at [987, 168] on image "Blockly Workspace" at bounding box center [972, 166] width 30 height 30
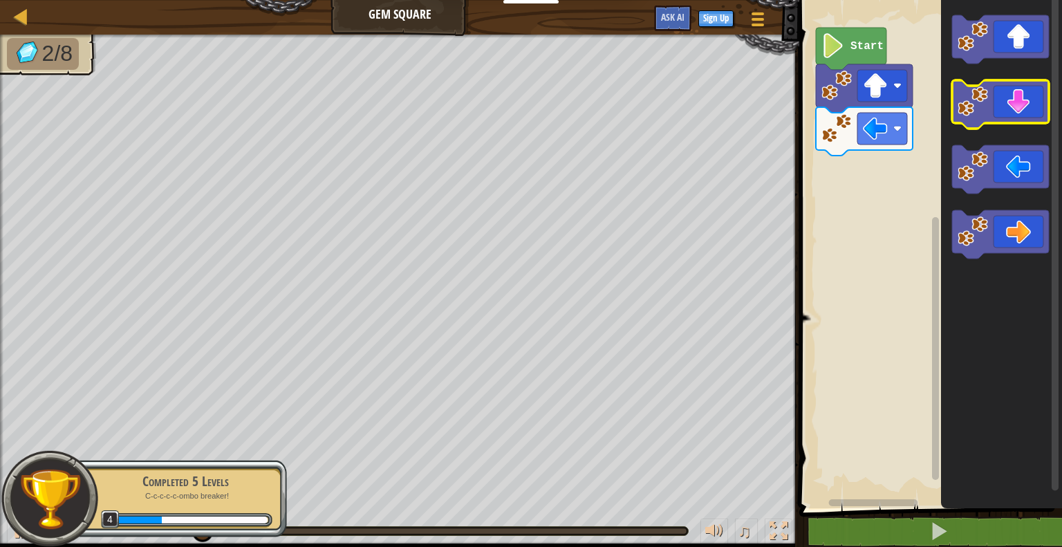
click at [988, 102] on icon "Blockly Workspace" at bounding box center [1000, 104] width 97 height 48
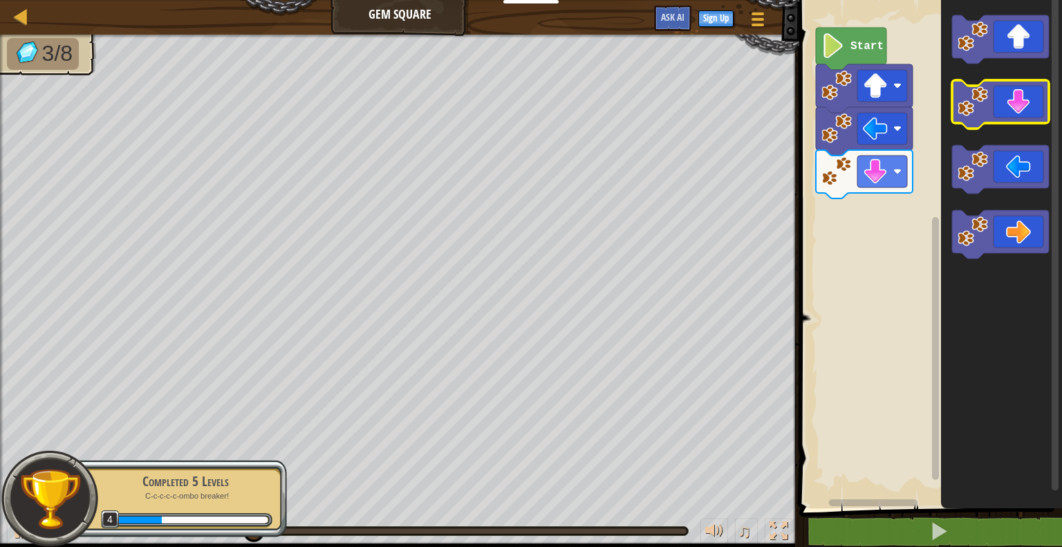
click at [988, 102] on icon "Blockly Workspace" at bounding box center [1000, 104] width 97 height 48
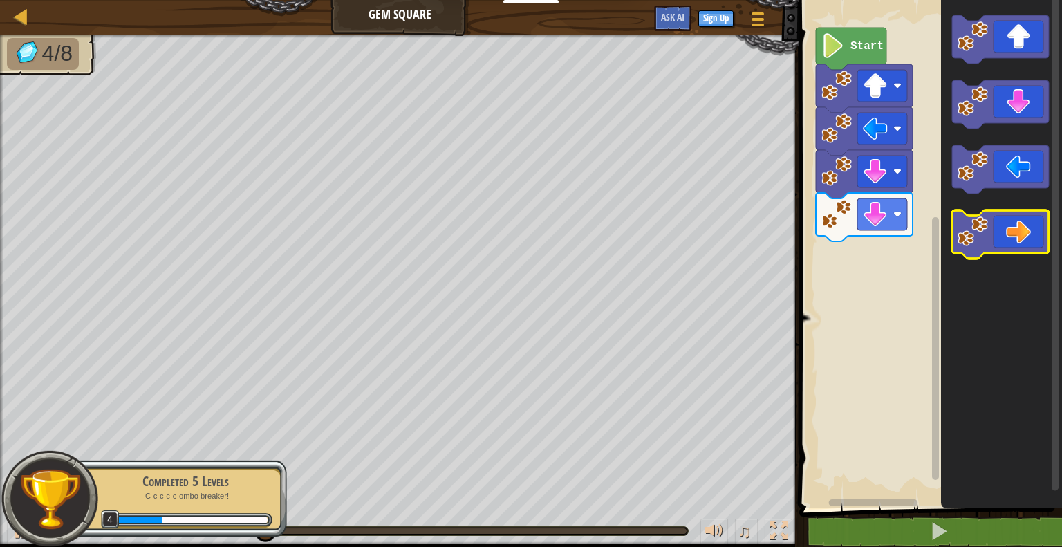
click at [983, 228] on image "Blockly Workspace" at bounding box center [972, 231] width 30 height 30
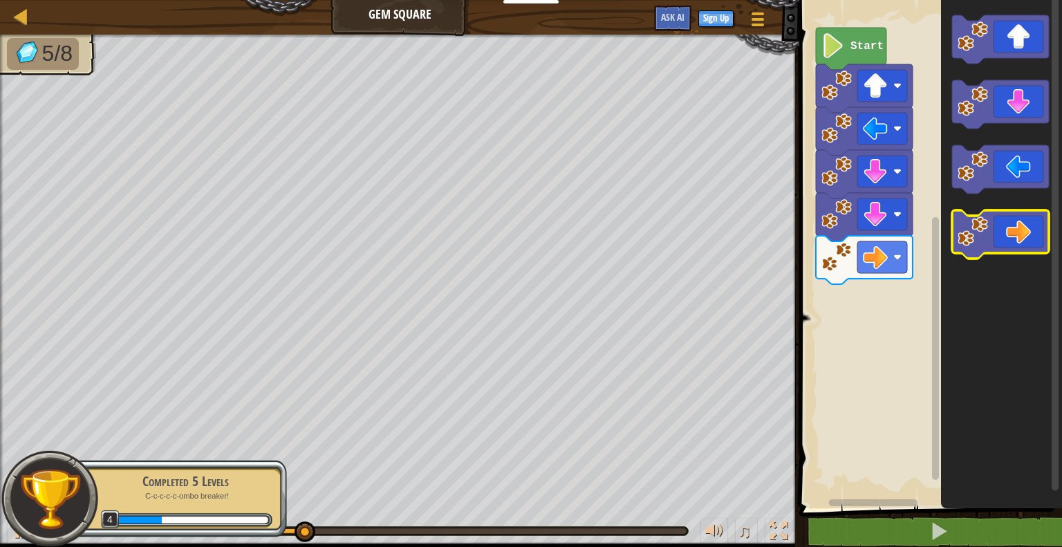
click at [983, 228] on image "Blockly Workspace" at bounding box center [972, 231] width 30 height 30
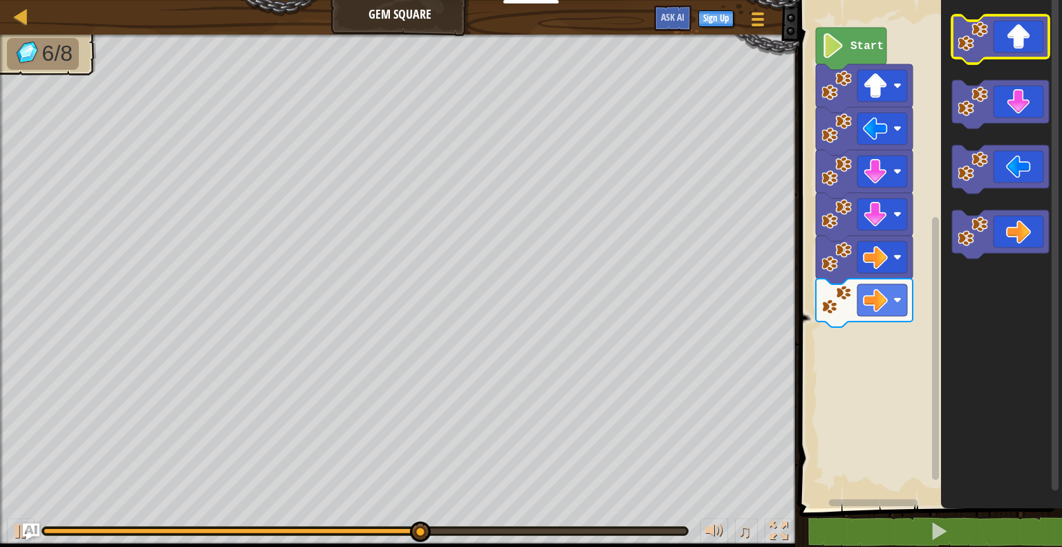
click at [1001, 54] on icon "Blockly Workspace" at bounding box center [1000, 39] width 97 height 48
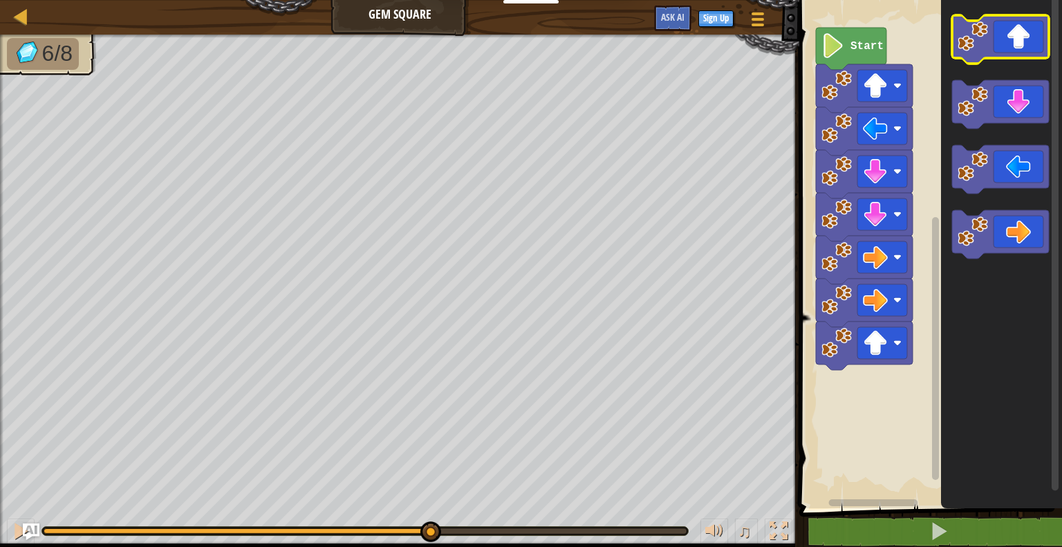
click at [1001, 54] on icon "Blockly Workspace" at bounding box center [1000, 39] width 97 height 48
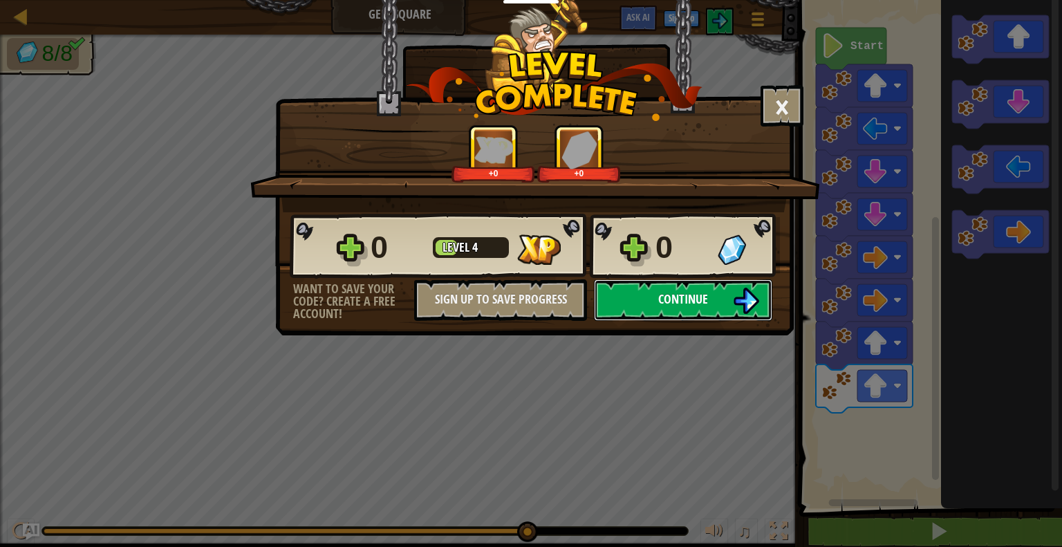
click at [694, 294] on span "Continue" at bounding box center [683, 298] width 50 height 17
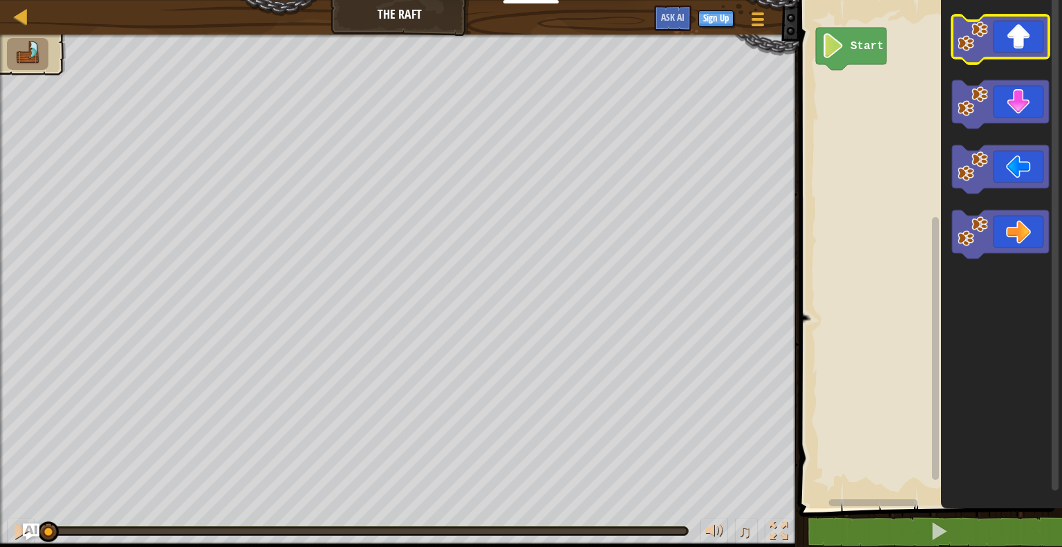
click at [992, 35] on icon "Blockly Workspace" at bounding box center [1000, 39] width 97 height 48
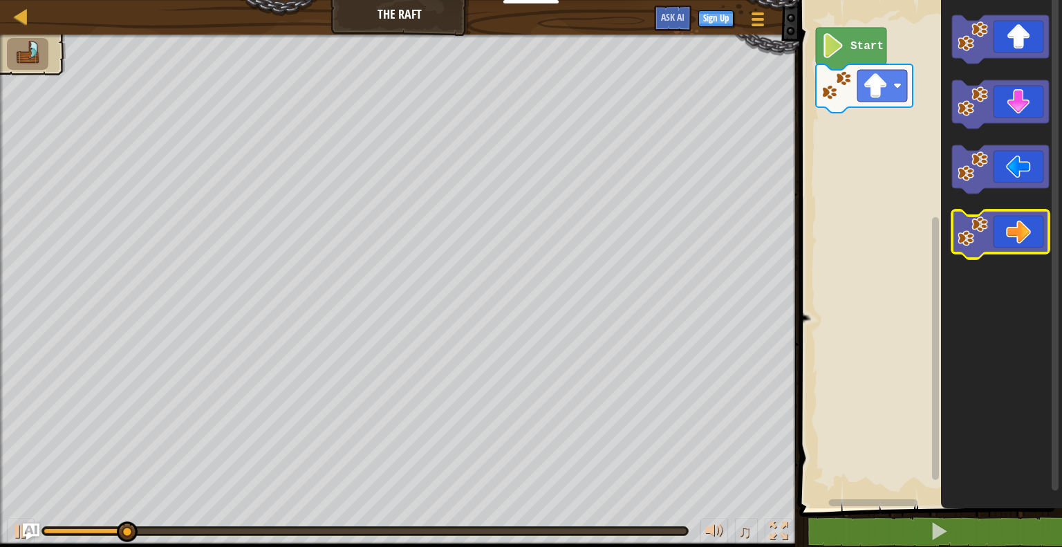
click at [1028, 227] on icon "Blockly Workspace" at bounding box center [1000, 234] width 97 height 48
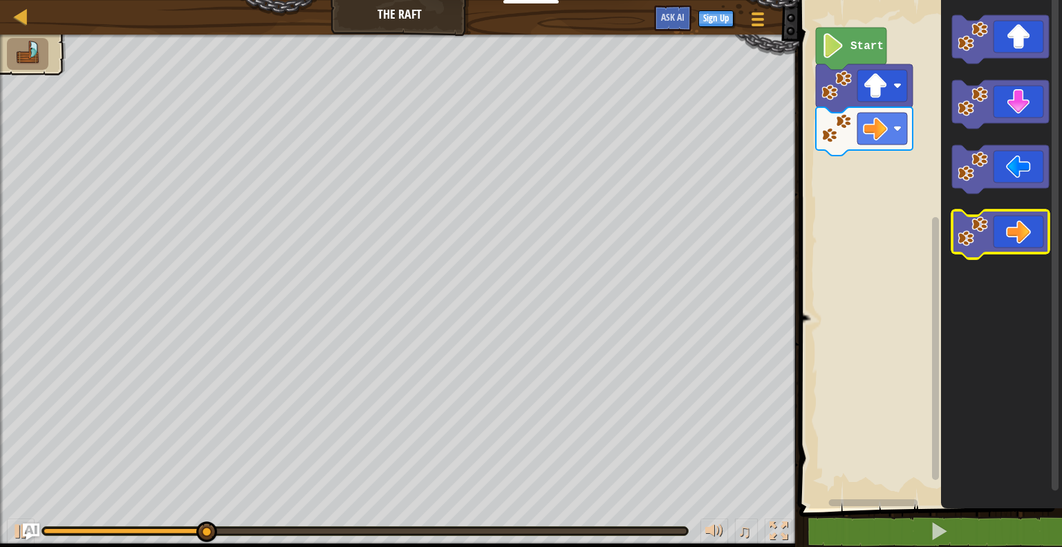
click at [1028, 227] on icon "Blockly Workspace" at bounding box center [1000, 234] width 97 height 48
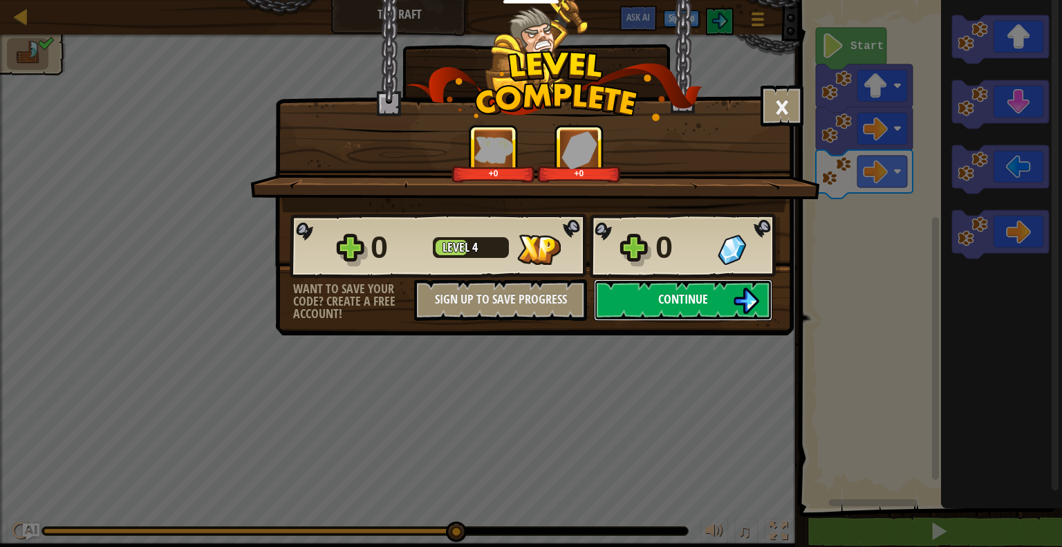
click at [666, 297] on span "Continue" at bounding box center [683, 298] width 50 height 17
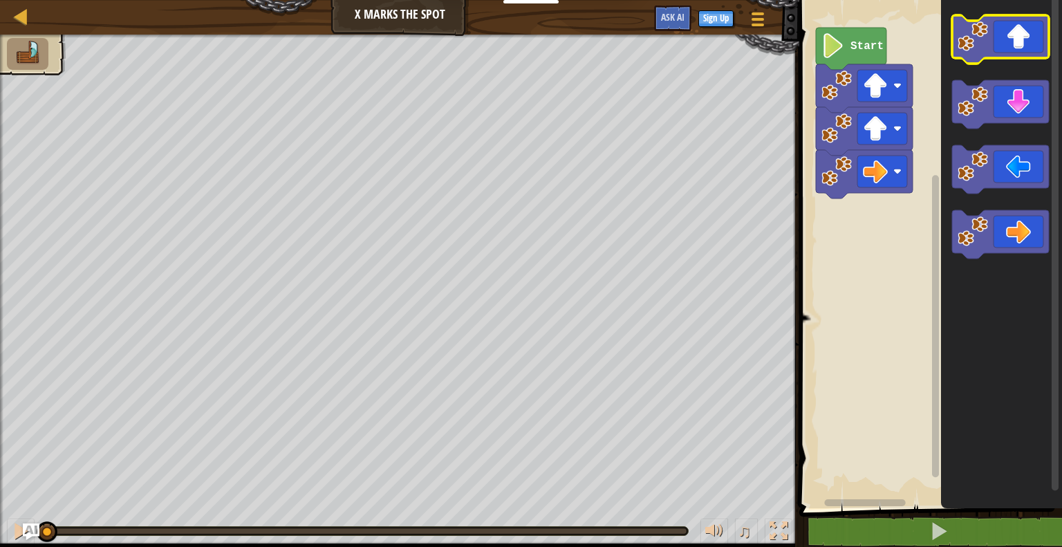
click at [989, 32] on icon "Blockly Workspace" at bounding box center [1000, 39] width 97 height 48
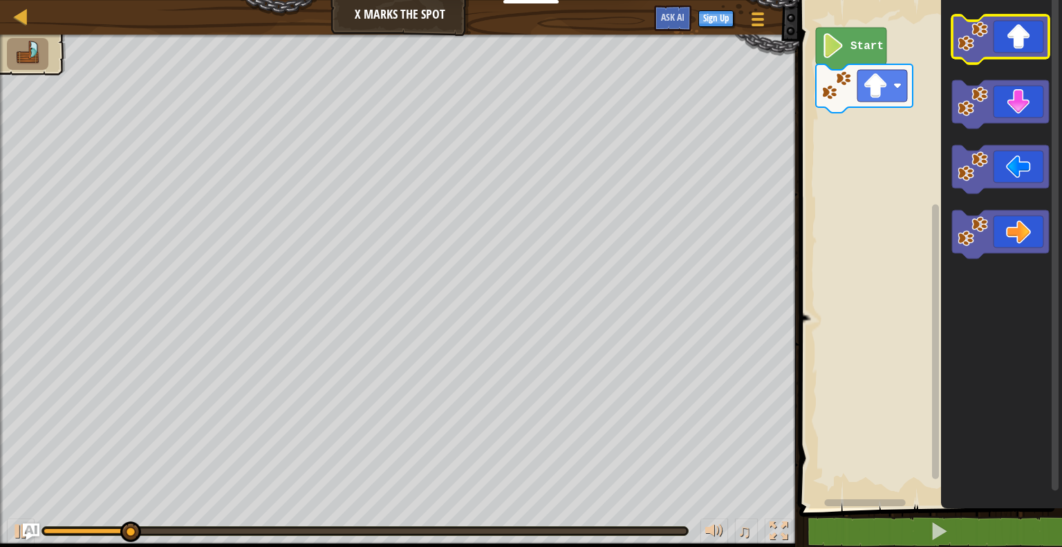
click at [992, 52] on icon "Blockly Workspace" at bounding box center [1000, 39] width 97 height 48
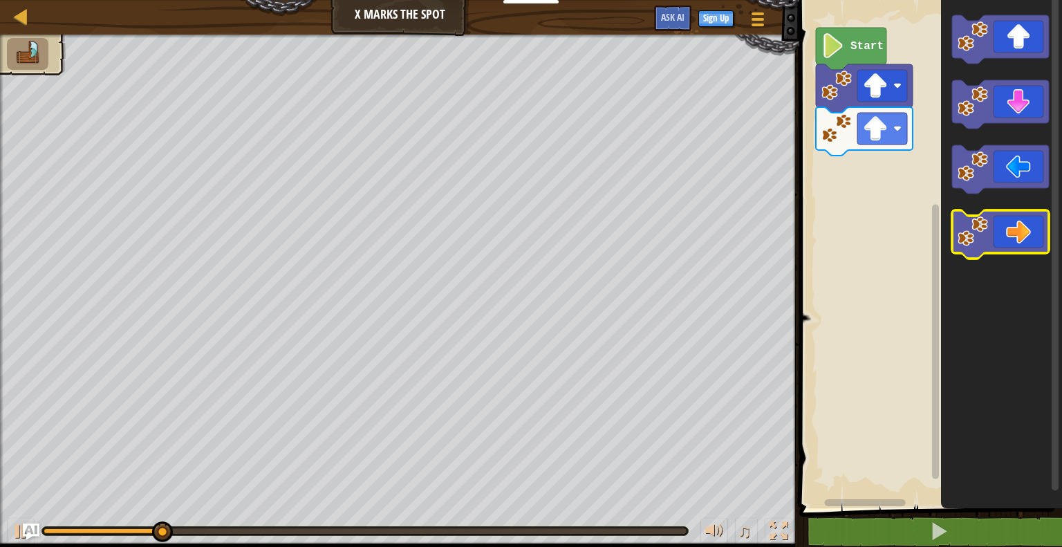
click at [1026, 216] on icon "Blockly Workspace" at bounding box center [1000, 234] width 97 height 48
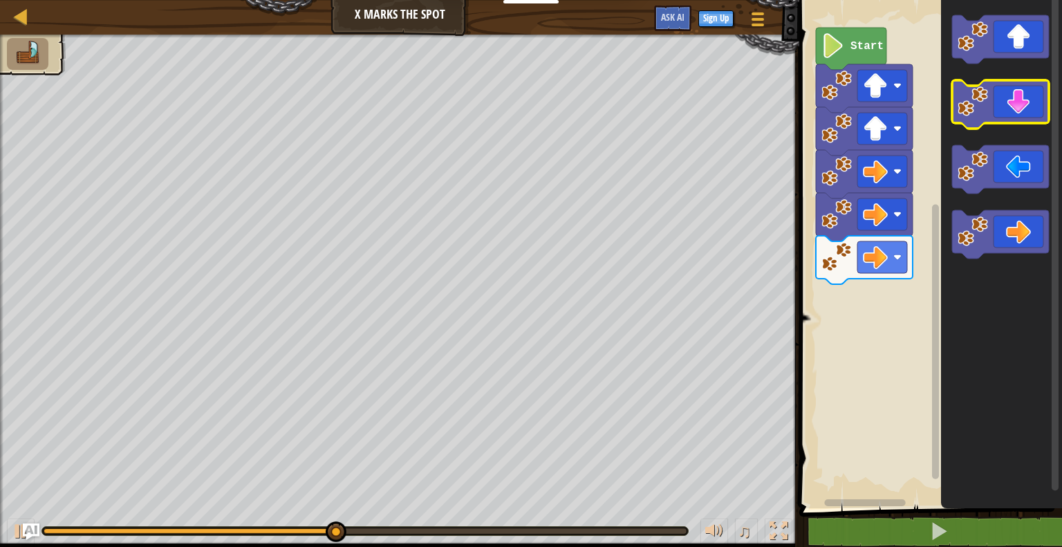
click at [988, 106] on icon "Blockly Workspace" at bounding box center [1000, 104] width 97 height 48
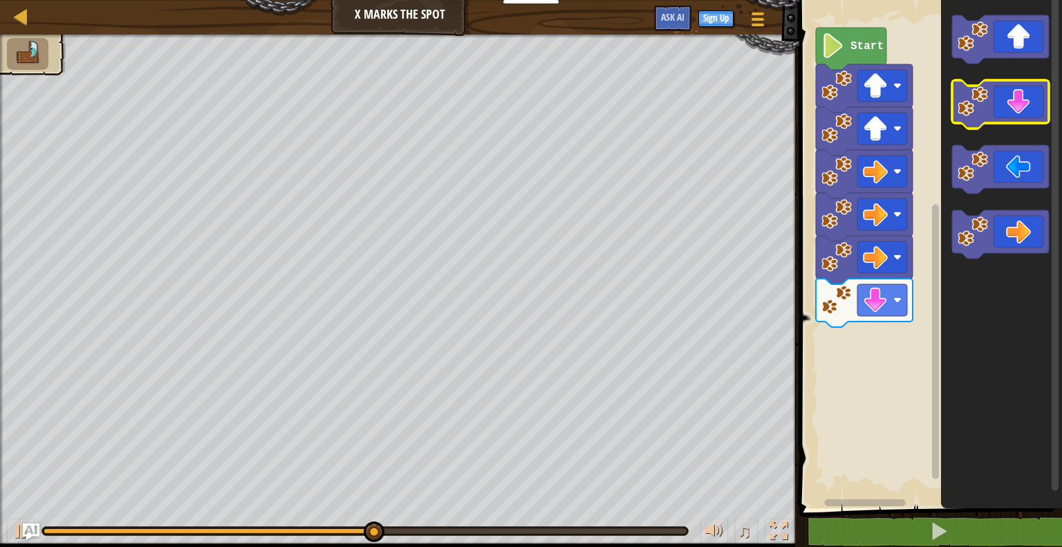
click at [988, 106] on icon "Blockly Workspace" at bounding box center [1000, 104] width 97 height 48
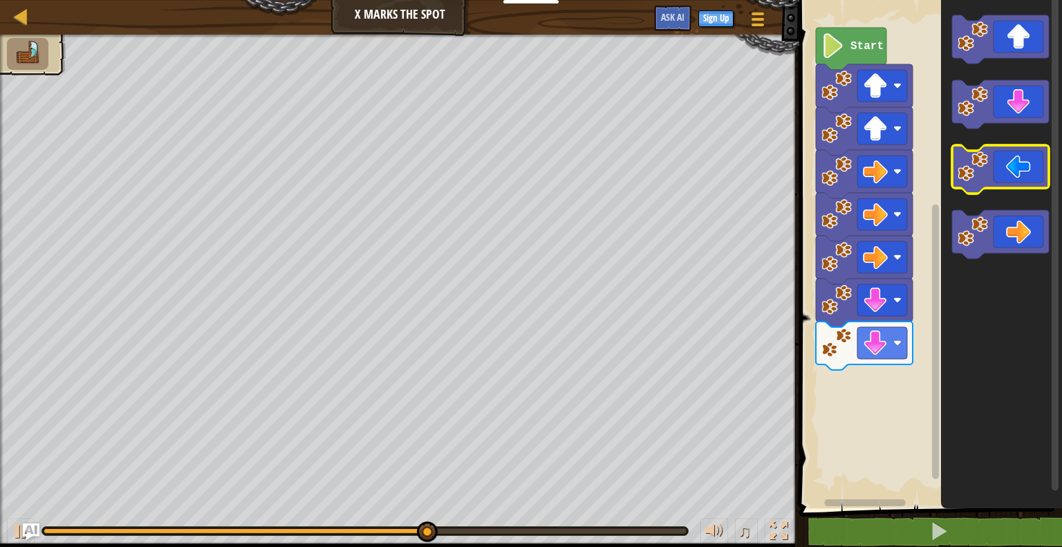
click at [975, 176] on image "Blockly Workspace" at bounding box center [972, 166] width 30 height 30
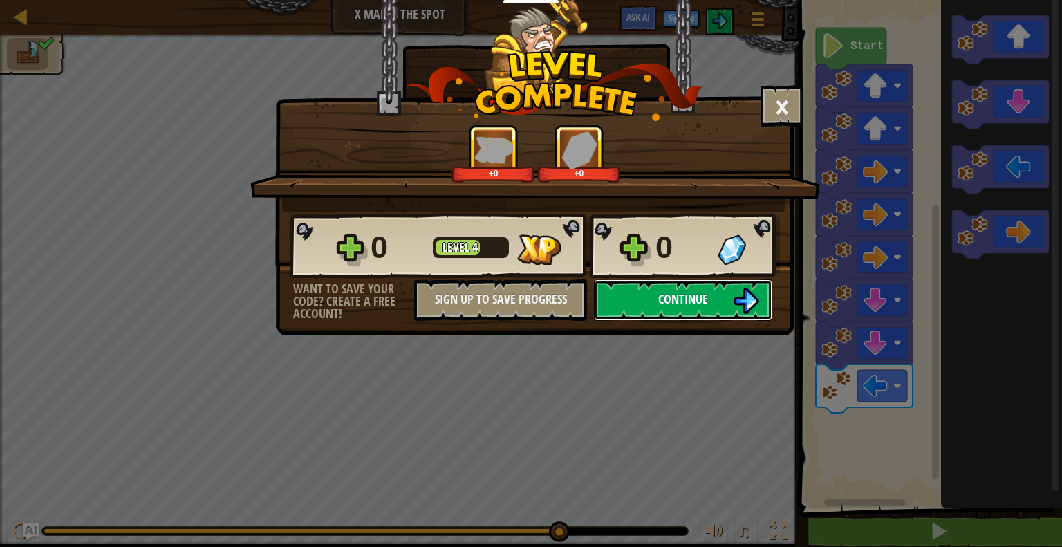
click at [748, 308] on img at bounding box center [746, 300] width 26 height 26
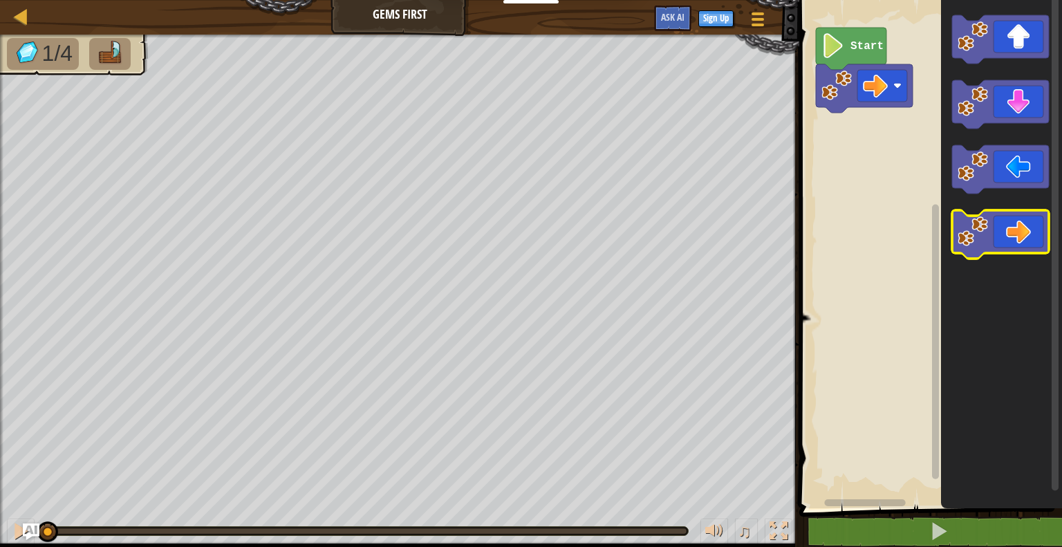
click at [1030, 225] on icon "Blockly Workspace" at bounding box center [1000, 234] width 97 height 48
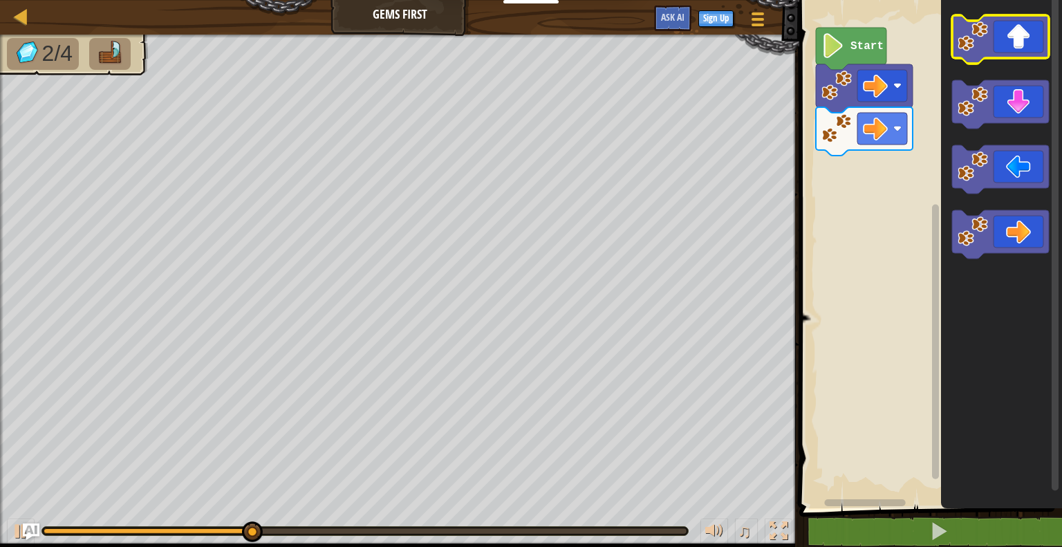
click at [973, 27] on image "Blockly Workspace" at bounding box center [972, 36] width 30 height 30
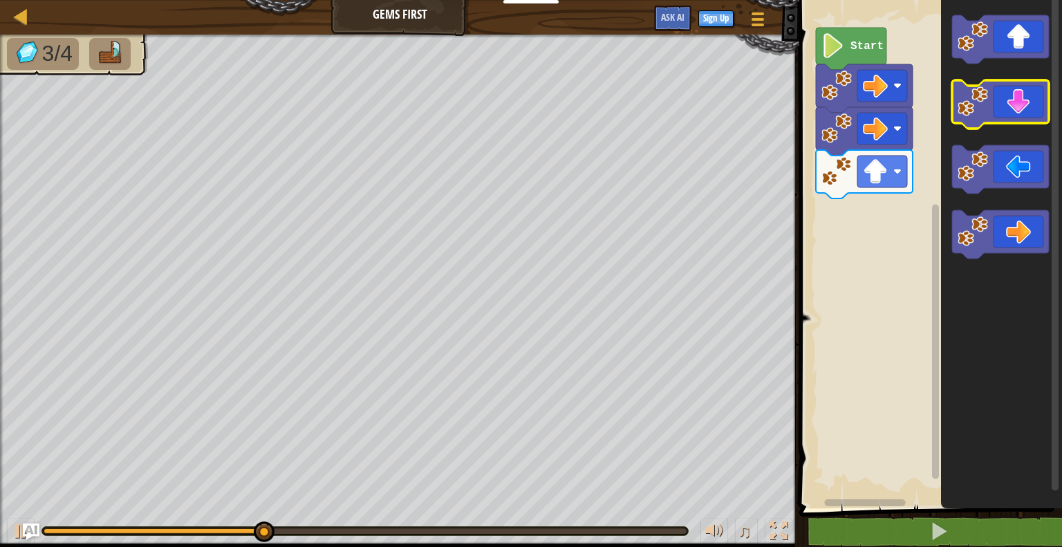
click at [992, 115] on icon "Blockly Workspace" at bounding box center [1000, 104] width 97 height 48
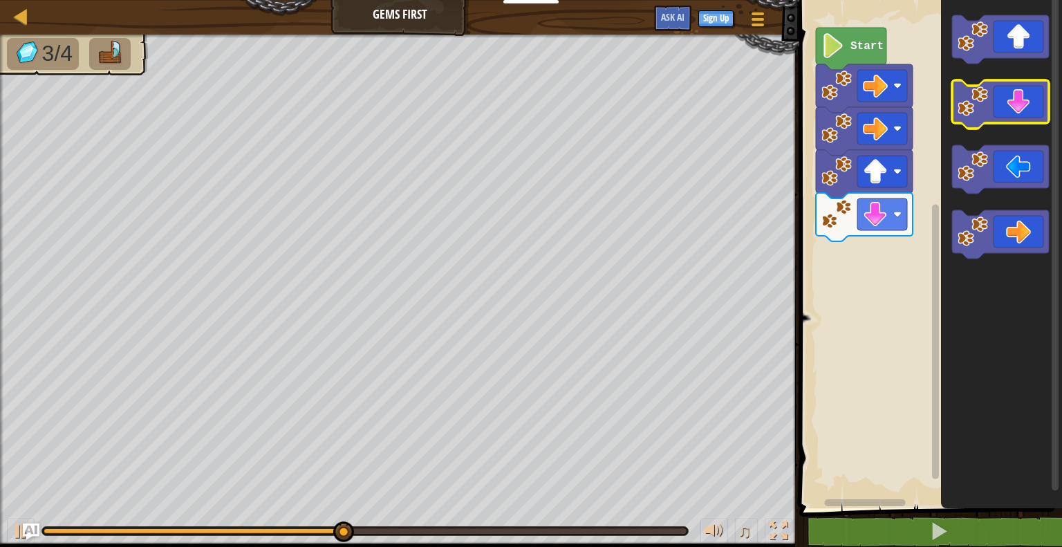
click at [992, 115] on icon "Blockly Workspace" at bounding box center [1000, 104] width 97 height 48
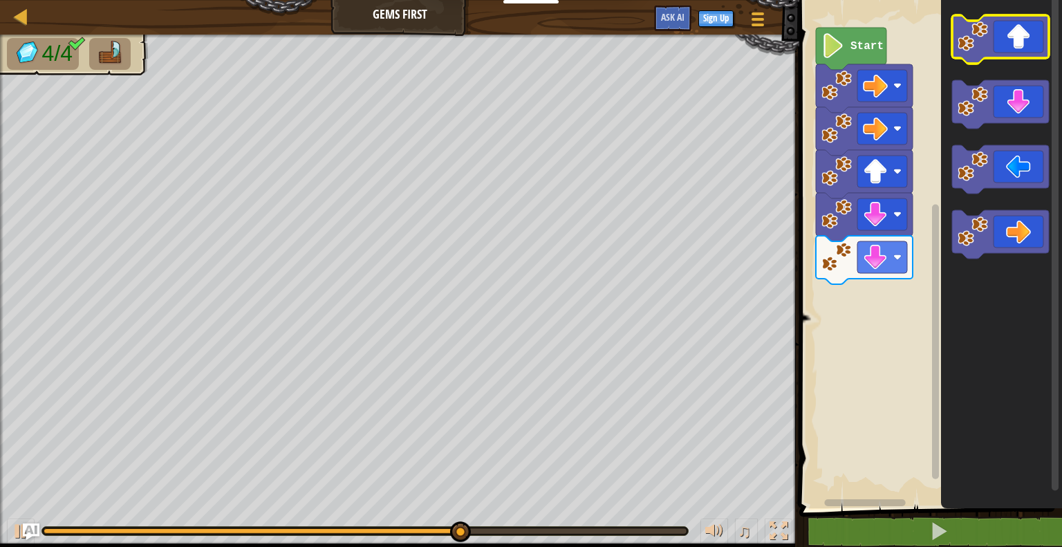
click at [992, 37] on icon "Blockly Workspace" at bounding box center [1000, 39] width 97 height 48
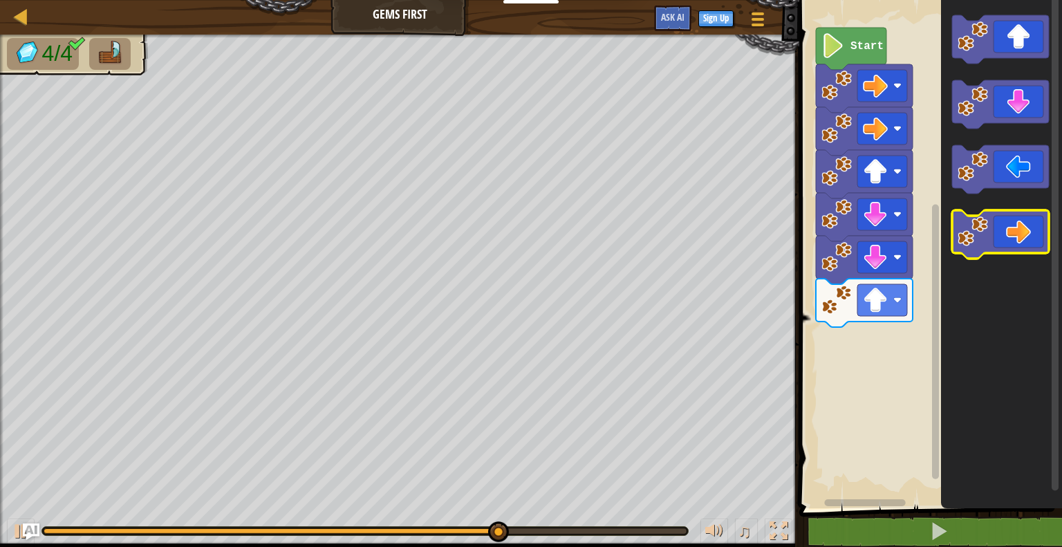
click at [1026, 217] on icon "Blockly Workspace" at bounding box center [1000, 234] width 97 height 48
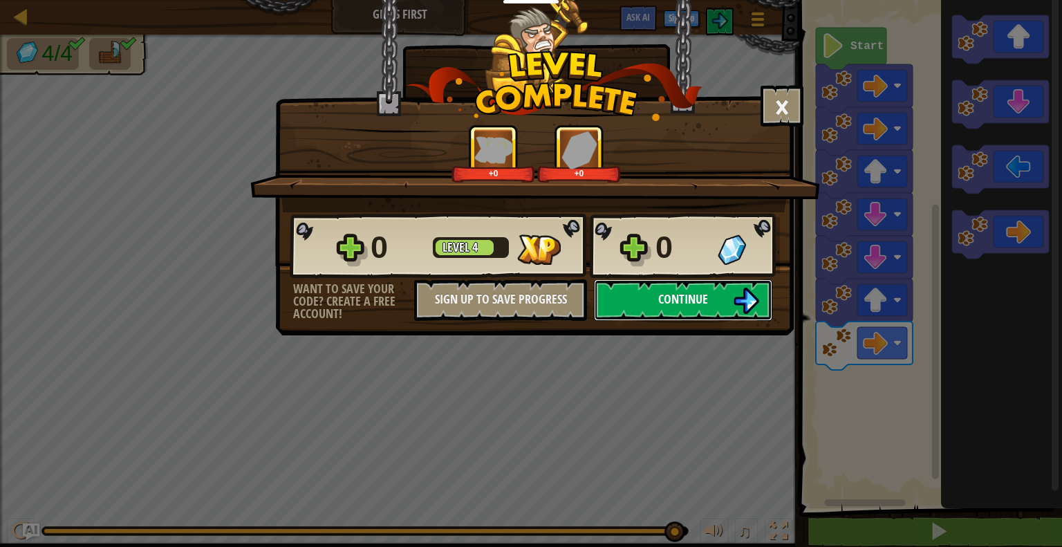
click at [682, 293] on span "Continue" at bounding box center [683, 298] width 50 height 17
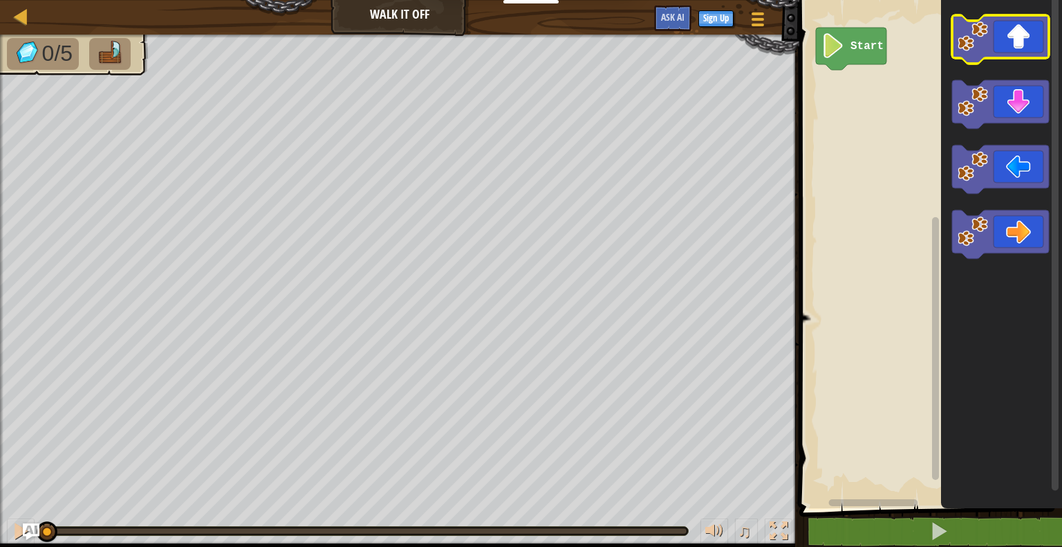
click at [1001, 28] on icon "Blockly Workspace" at bounding box center [1000, 39] width 97 height 48
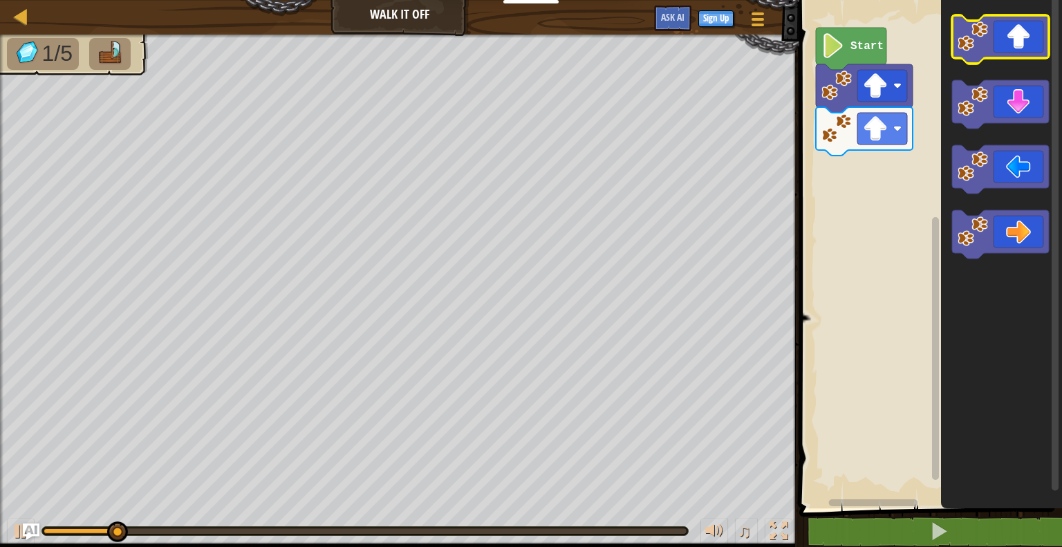
click at [1001, 30] on icon "Blockly Workspace" at bounding box center [1000, 39] width 97 height 48
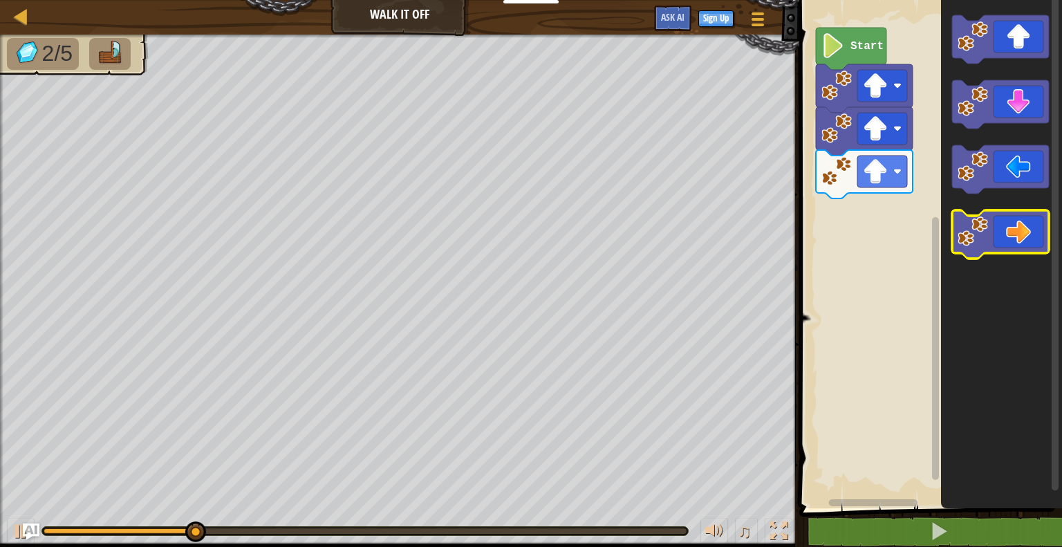
click at [1034, 218] on icon "Blockly Workspace" at bounding box center [1000, 234] width 97 height 48
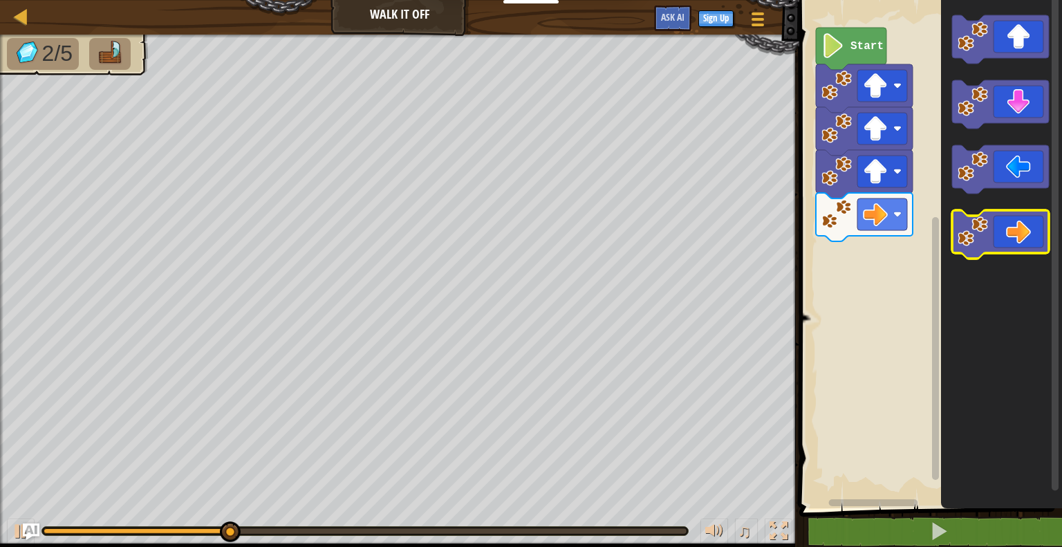
click at [1034, 218] on icon "Blockly Workspace" at bounding box center [1000, 234] width 97 height 48
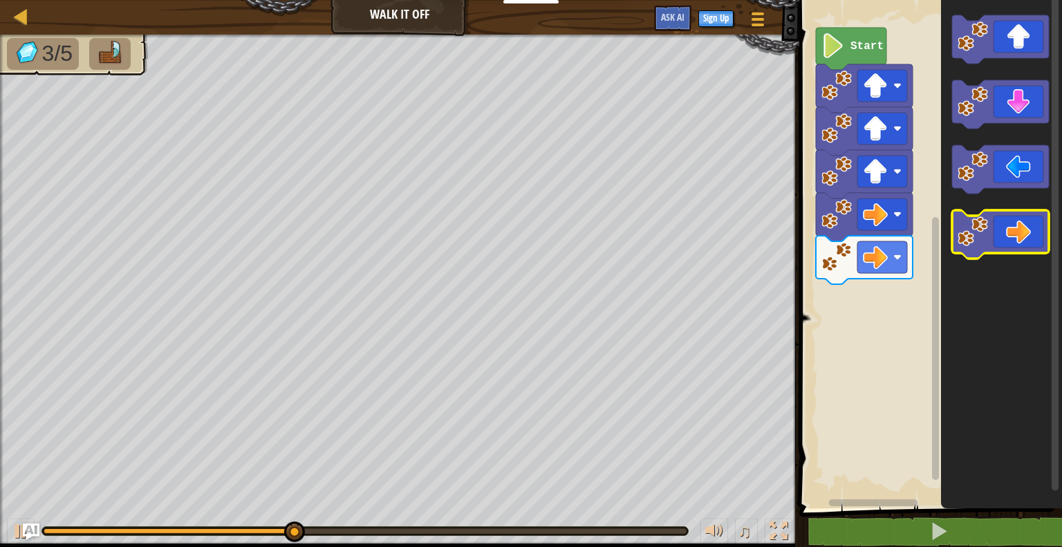
click at [1034, 218] on icon "Blockly Workspace" at bounding box center [1000, 234] width 97 height 48
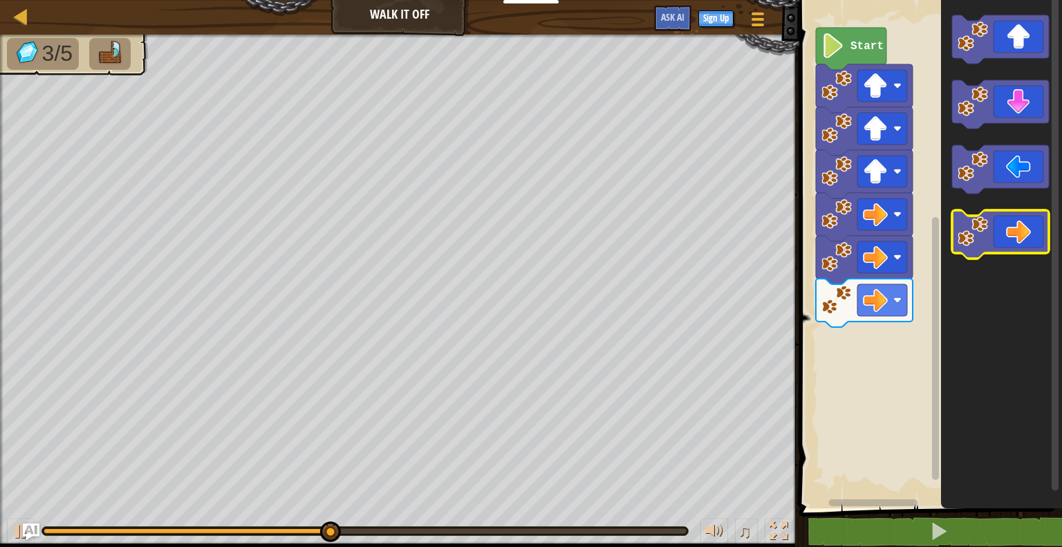
click at [1034, 218] on icon "Blockly Workspace" at bounding box center [1000, 234] width 97 height 48
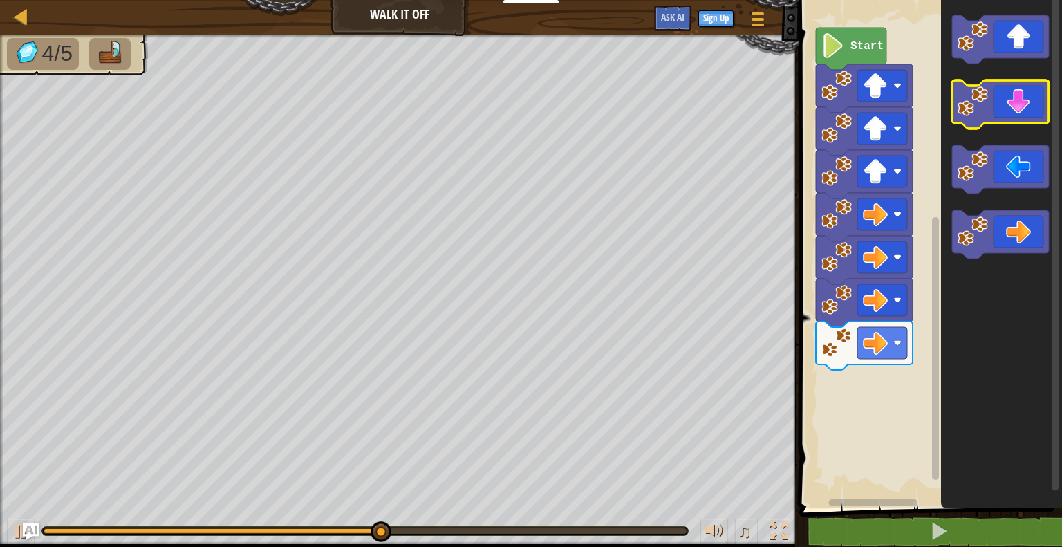
click at [1003, 99] on icon "Blockly Workspace" at bounding box center [1000, 104] width 97 height 48
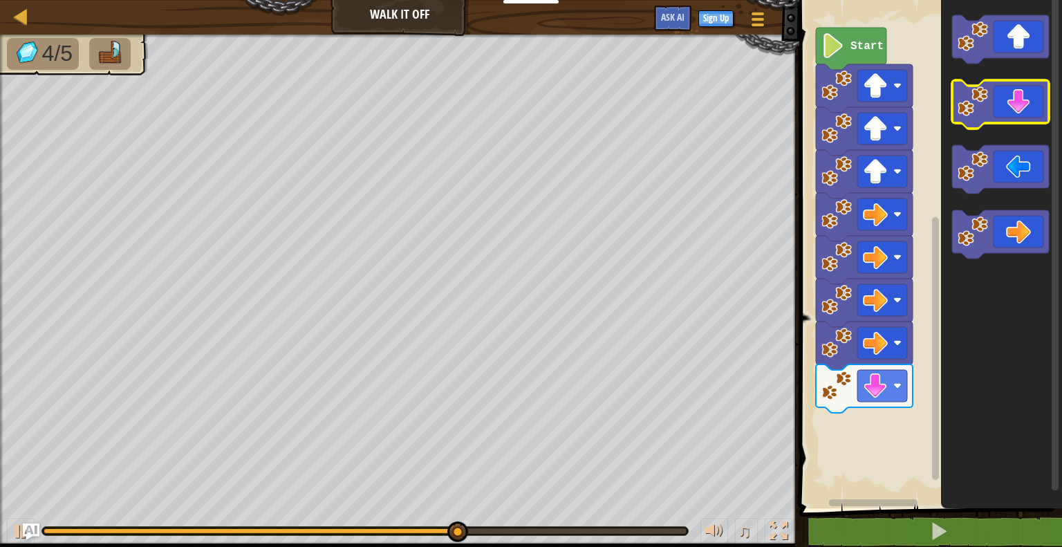
click at [1003, 99] on icon "Blockly Workspace" at bounding box center [1000, 104] width 97 height 48
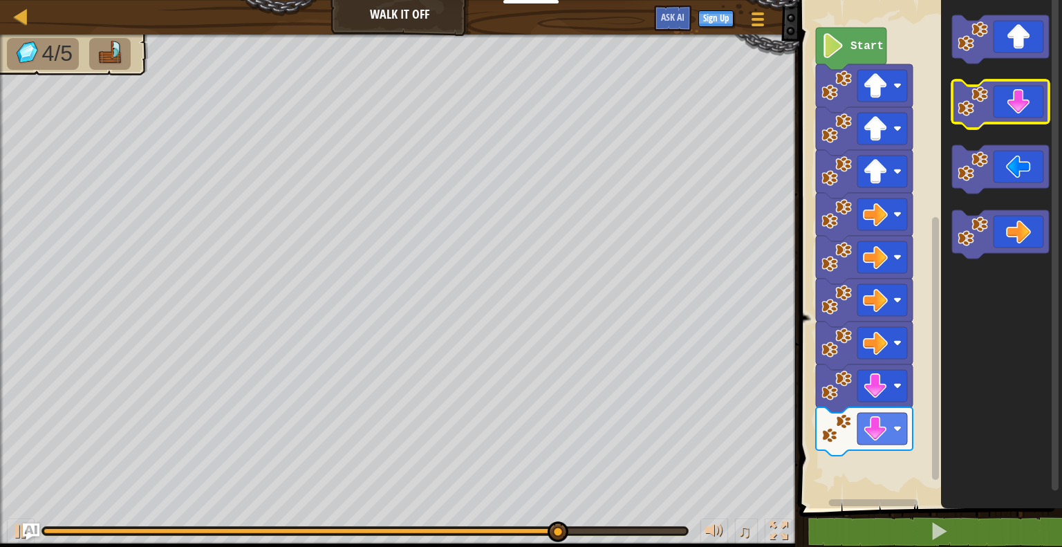
click at [1005, 91] on icon "Blockly Workspace" at bounding box center [1000, 104] width 97 height 48
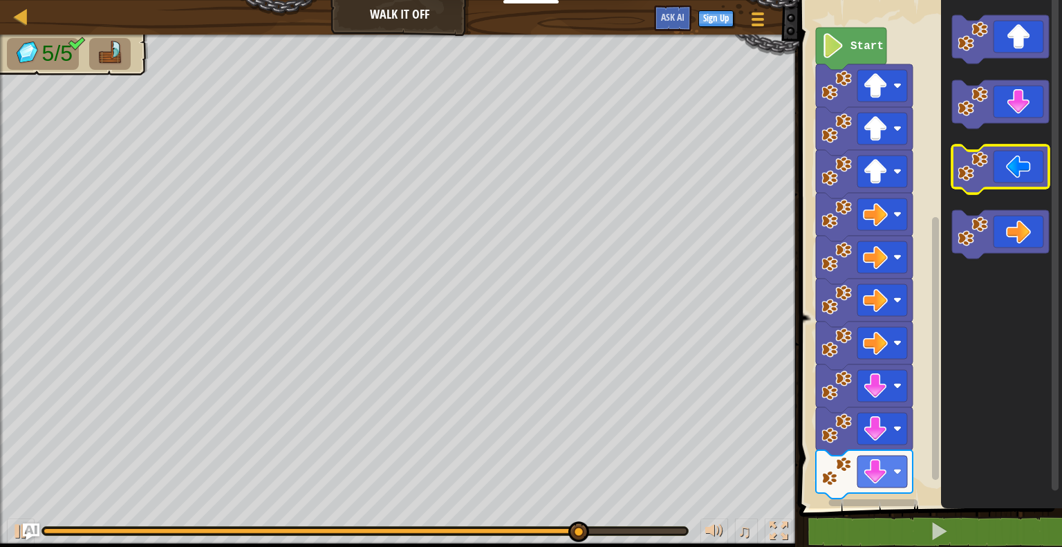
click at [998, 158] on icon "Blockly Workspace" at bounding box center [1000, 169] width 97 height 48
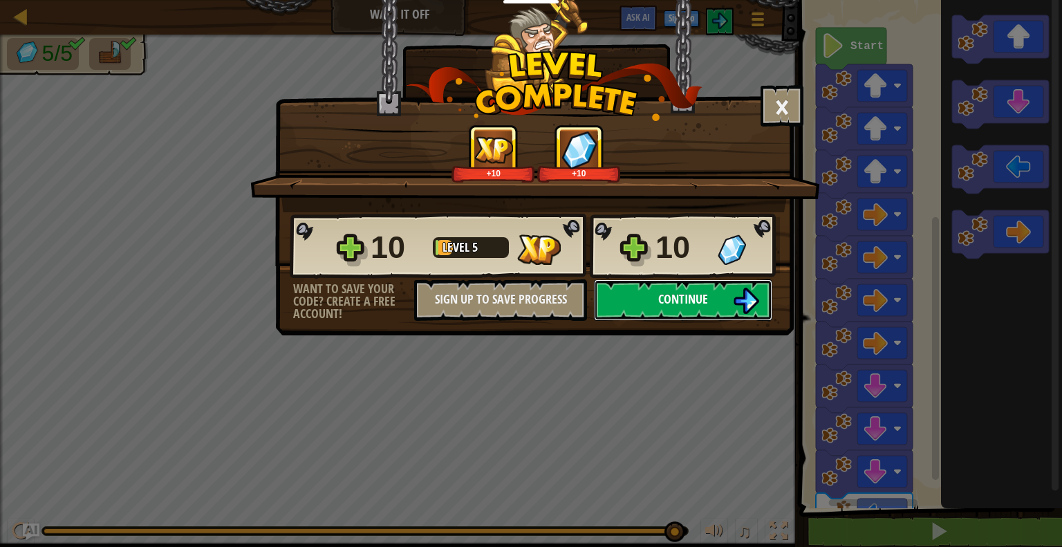
click at [733, 281] on button "Continue" at bounding box center [683, 299] width 178 height 41
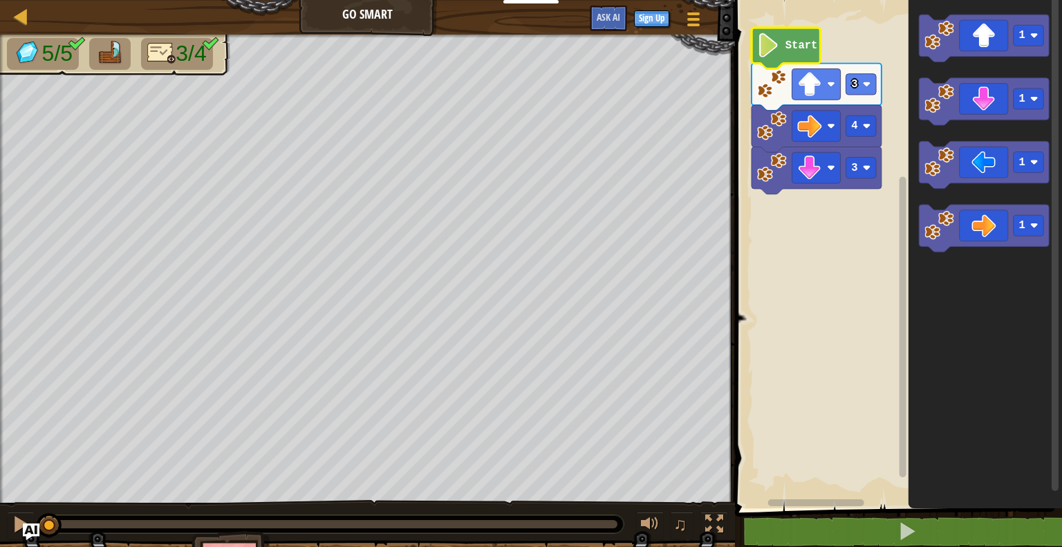
click at [791, 37] on icon "Blockly Workspace" at bounding box center [785, 48] width 68 height 41
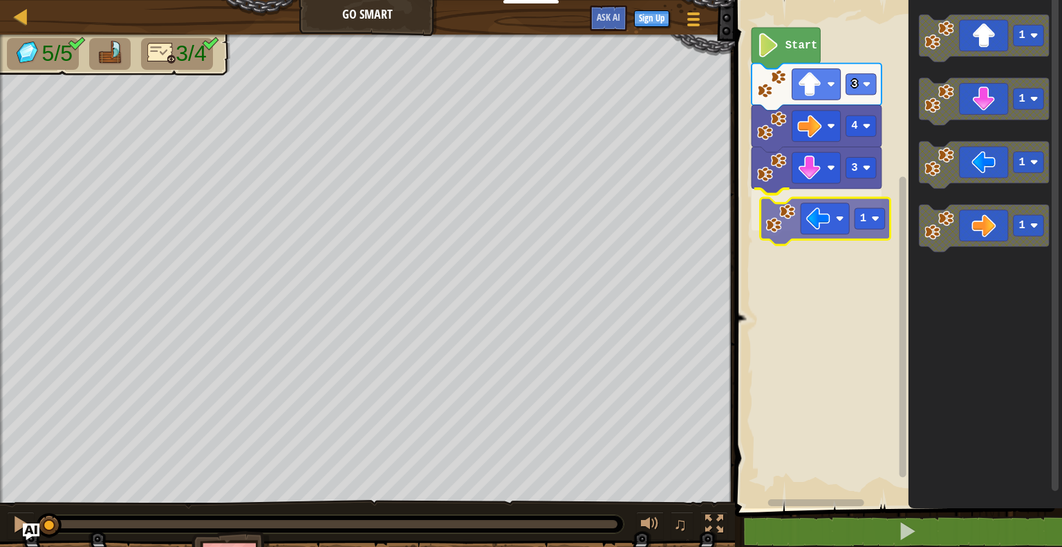
click at [806, 211] on div "4 3 1 3 Start 1 1 1 1 1" at bounding box center [895, 250] width 331 height 515
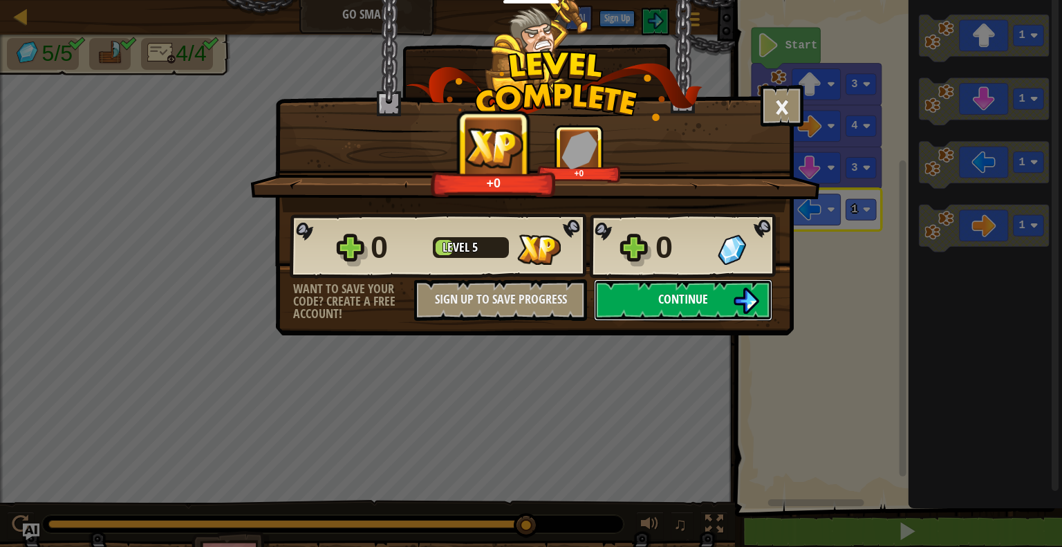
click at [695, 300] on span "Continue" at bounding box center [683, 298] width 50 height 17
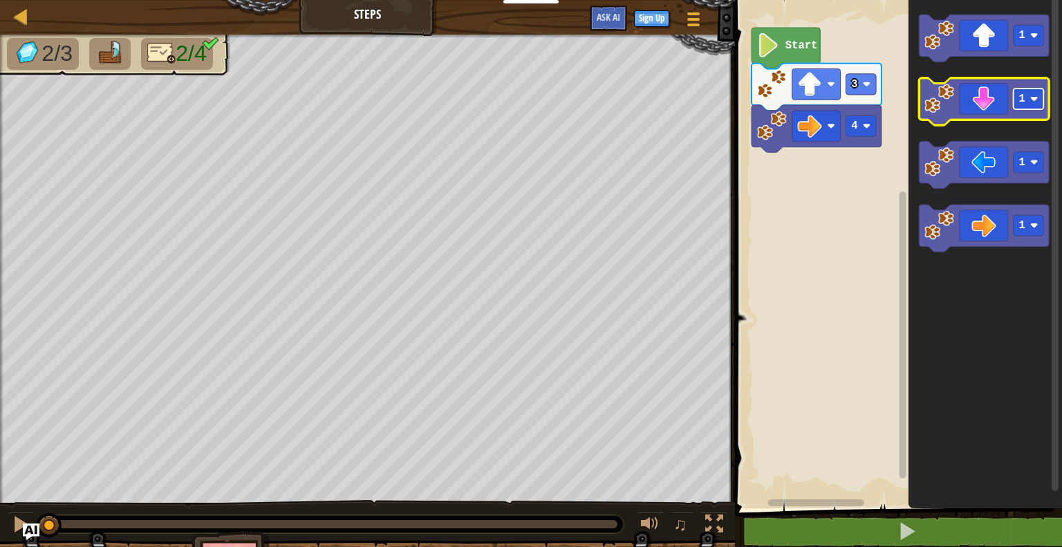
click at [1031, 97] on image "Blockly Workspace" at bounding box center [1034, 99] width 8 height 8
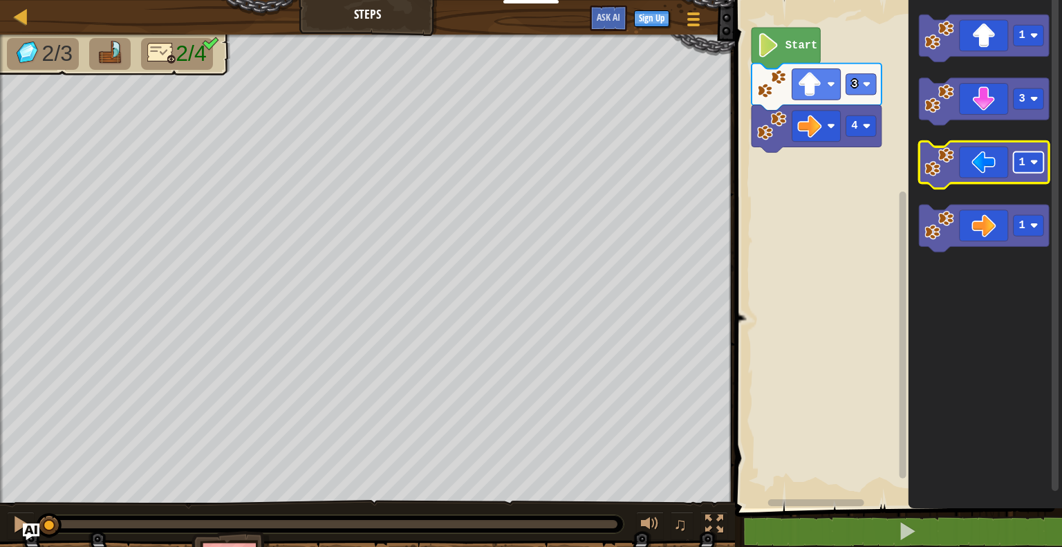
click at [1031, 157] on rect "Blockly Workspace" at bounding box center [1028, 161] width 30 height 21
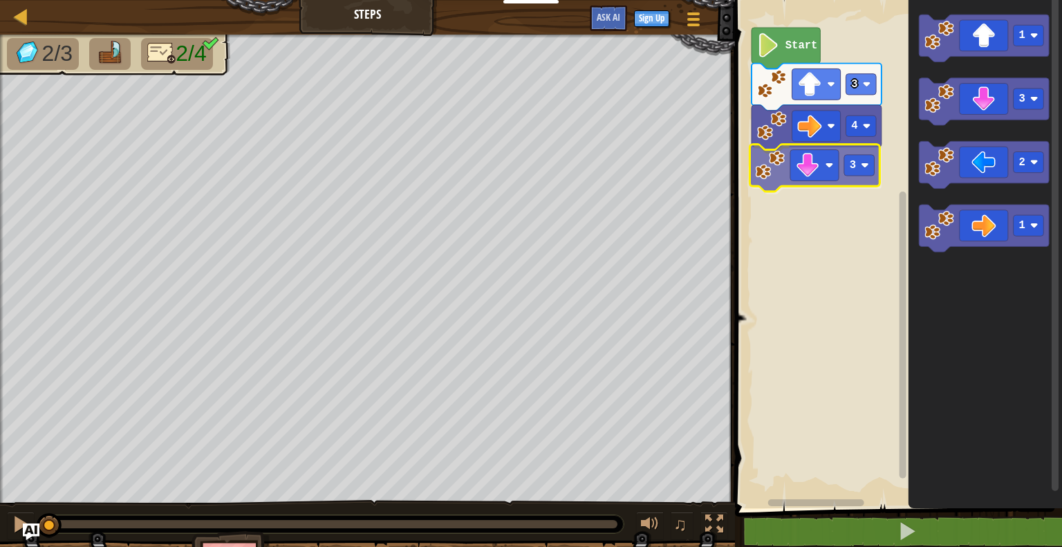
click at [832, 169] on div "4 3 3 Start 1 3 2 1 3" at bounding box center [895, 250] width 331 height 515
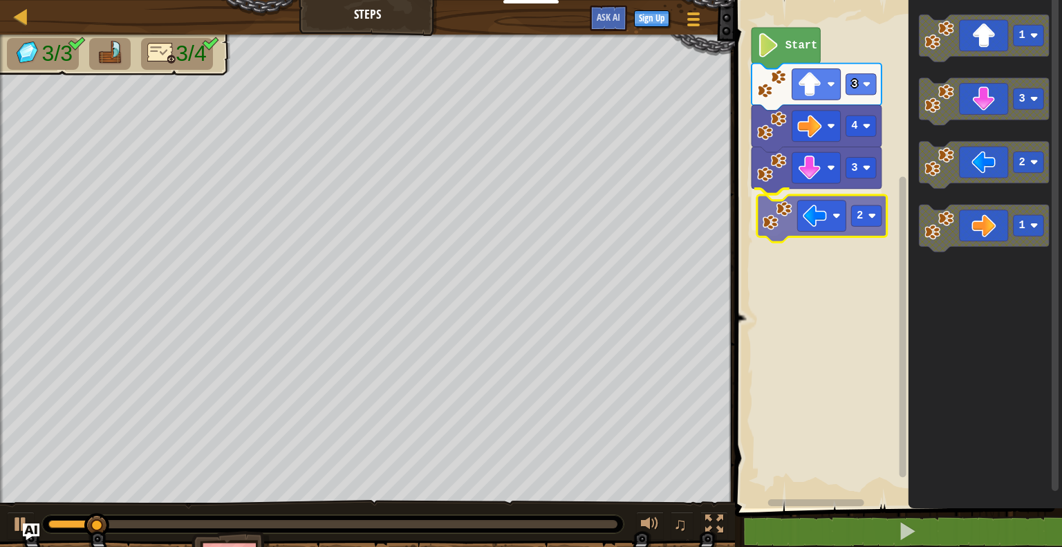
click at [844, 212] on div "4 3 2 3 Start 1 3 2 1 2" at bounding box center [895, 250] width 331 height 515
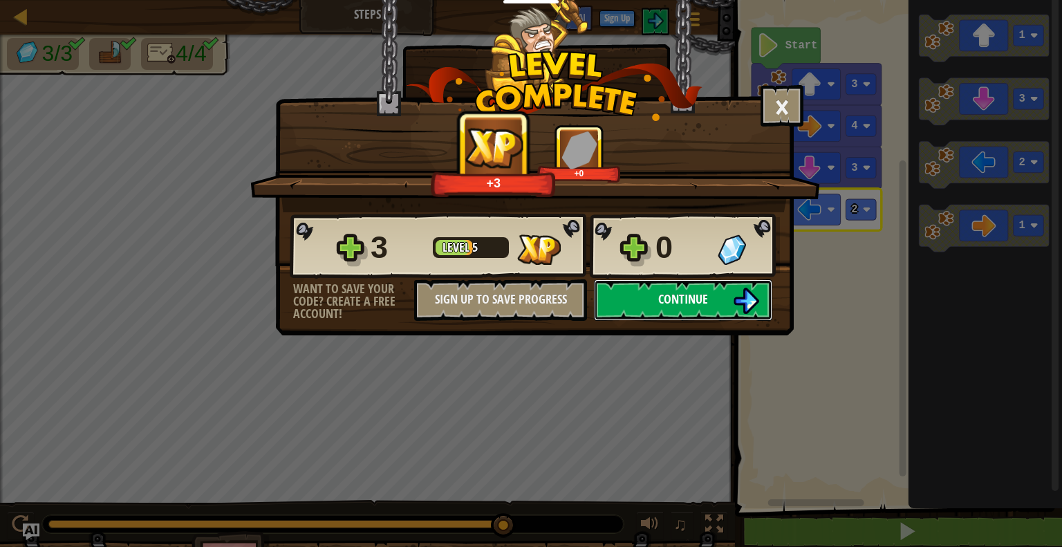
click at [744, 307] on img at bounding box center [746, 300] width 26 height 26
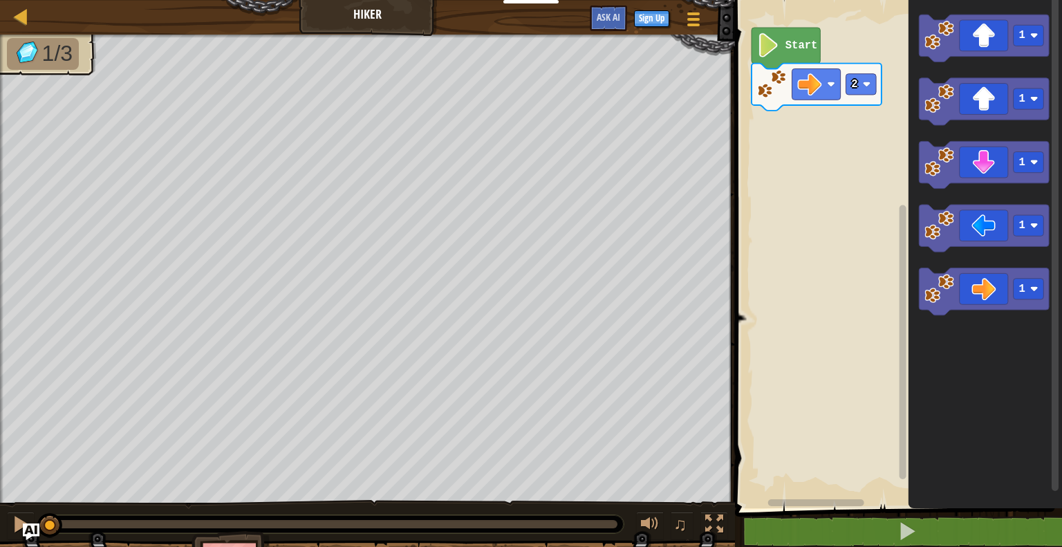
click at [766, 54] on image "Blockly Workspace" at bounding box center [768, 45] width 23 height 24
click at [791, 34] on icon "Blockly Workspace" at bounding box center [785, 48] width 68 height 41
click at [963, 30] on icon "Blockly Workspace" at bounding box center [984, 38] width 130 height 47
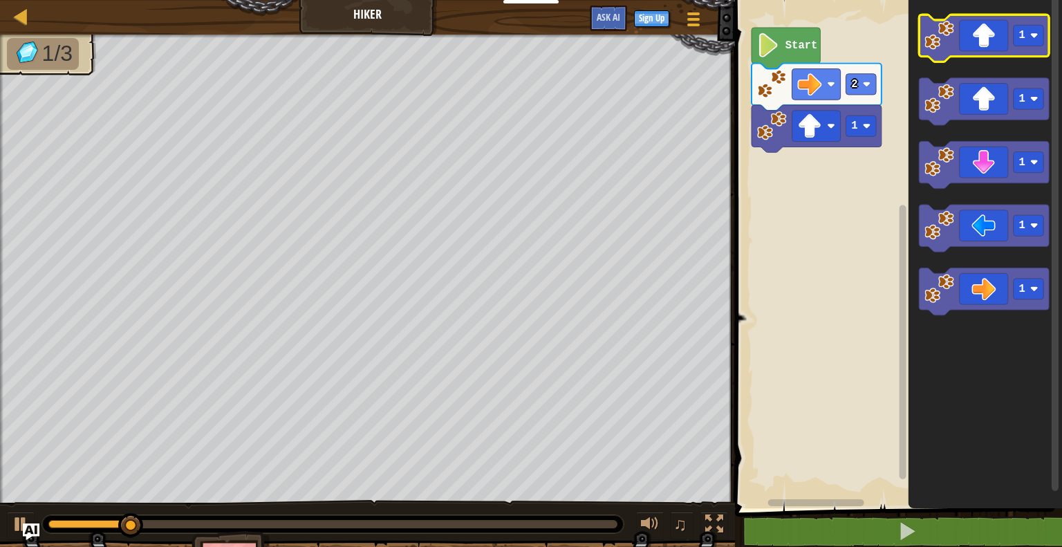
click at [963, 30] on icon "Blockly Workspace" at bounding box center [984, 38] width 130 height 47
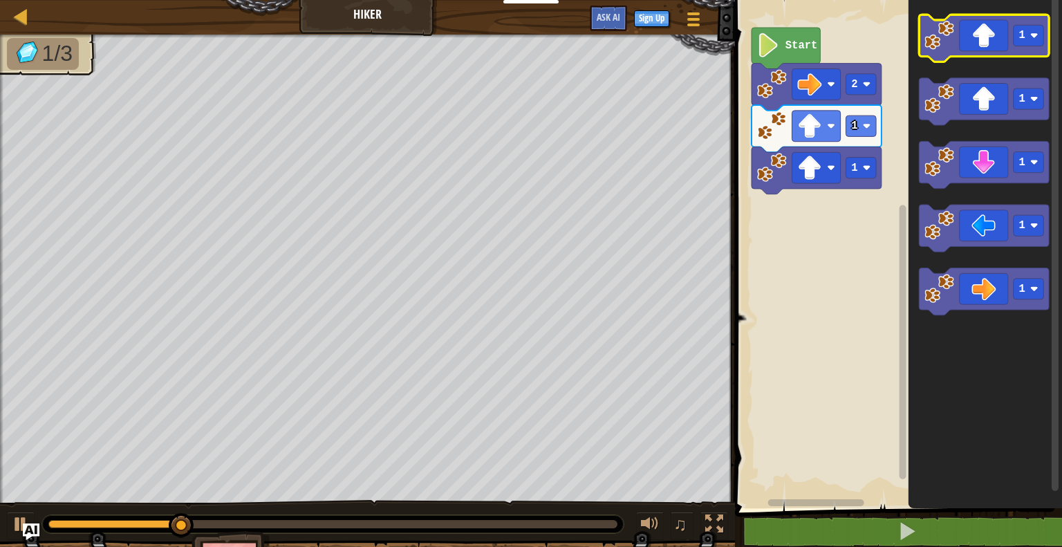
click at [963, 30] on icon "Blockly Workspace" at bounding box center [984, 38] width 130 height 47
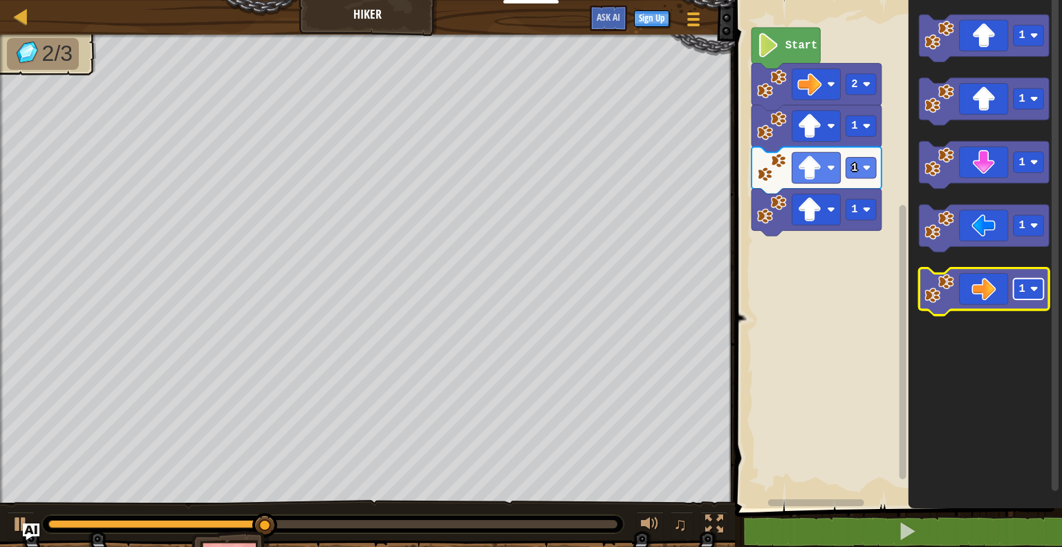
click at [1033, 284] on rect "Blockly Workspace" at bounding box center [1028, 289] width 30 height 21
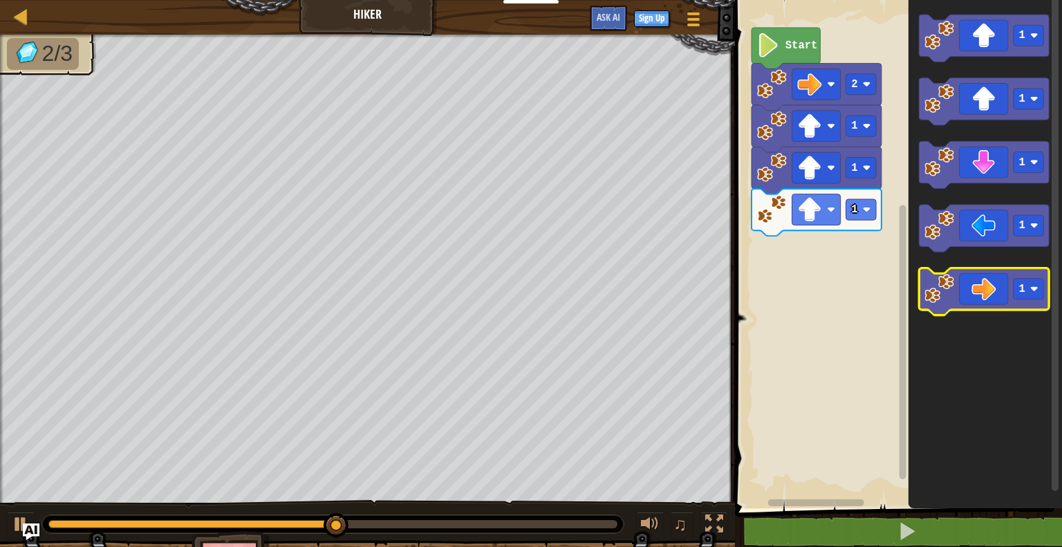
click at [1009, 275] on icon "Blockly Workspace" at bounding box center [984, 291] width 130 height 47
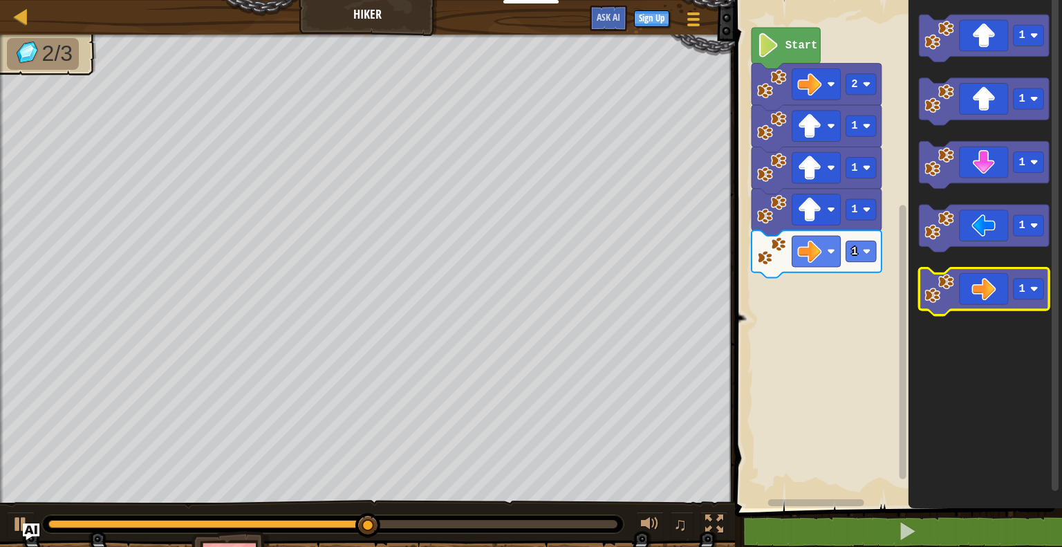
click at [1009, 275] on icon "Blockly Workspace" at bounding box center [984, 291] width 130 height 47
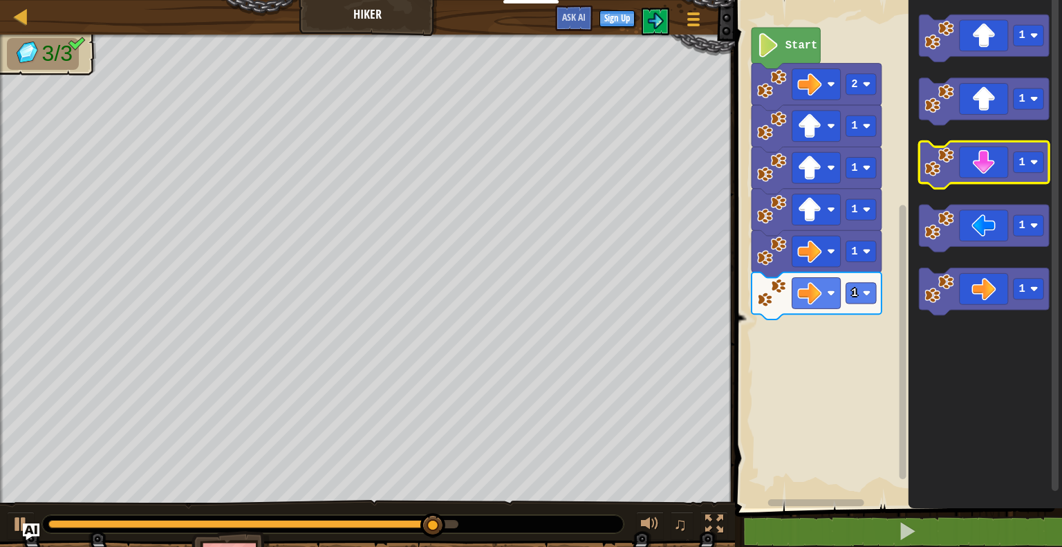
click at [987, 151] on icon "Blockly Workspace" at bounding box center [984, 164] width 130 height 47
